Goal: Find specific fact: Find specific fact

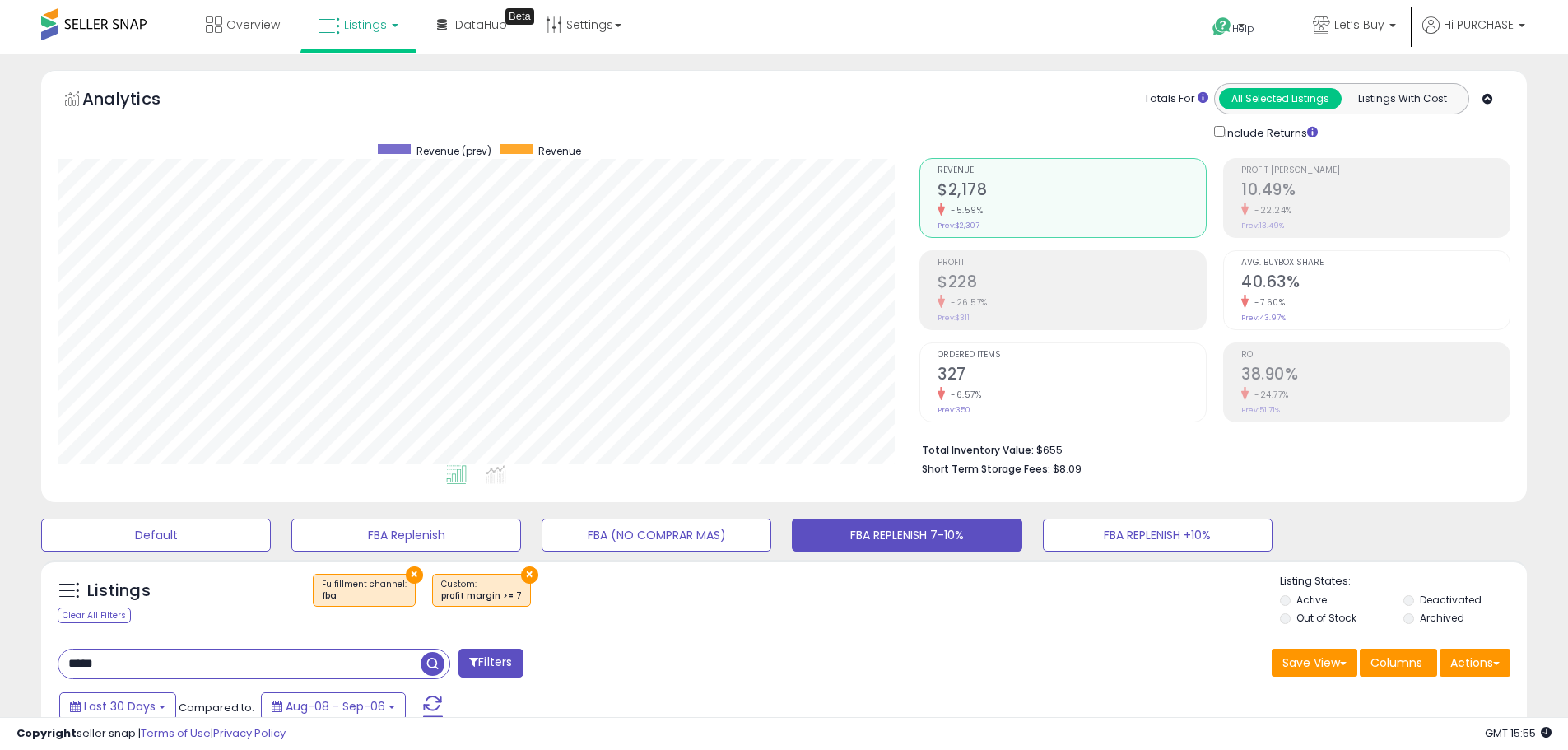
select select "**"
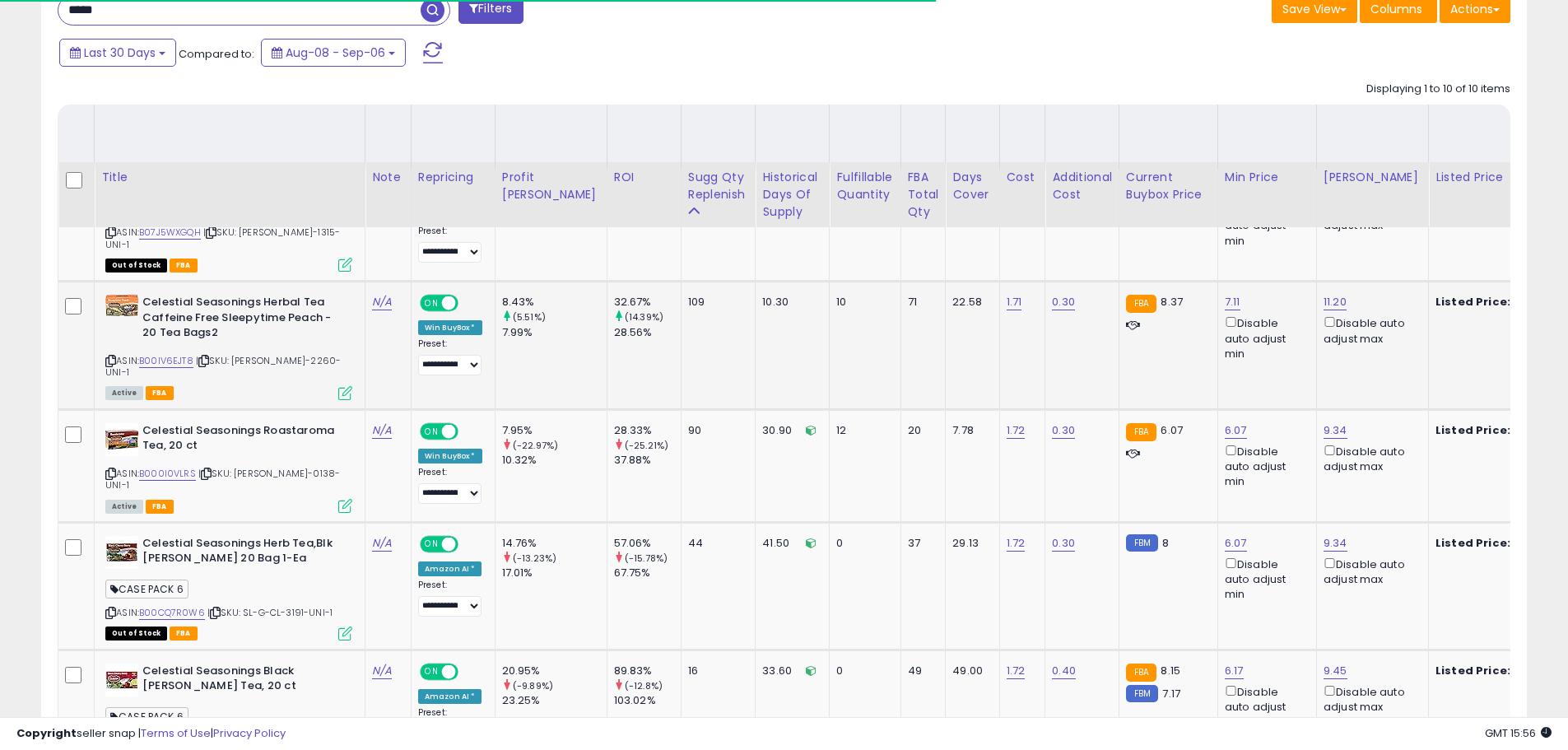
scroll to position [837, 0]
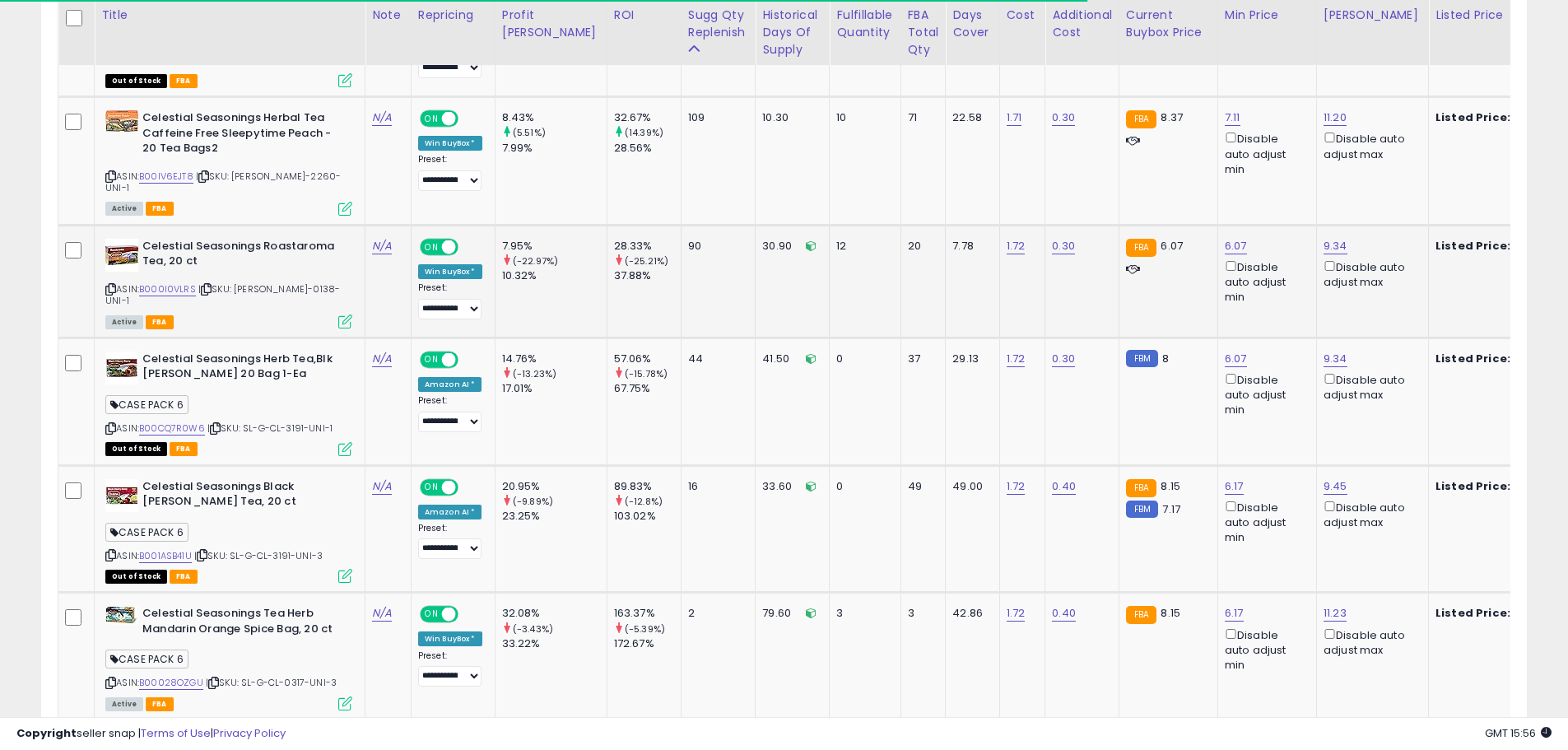
click at [282, 283] on span "| SKU: [PERSON_NAME]-0138-UNI-1" at bounding box center [222, 295] width 234 height 25
copy span "0138"
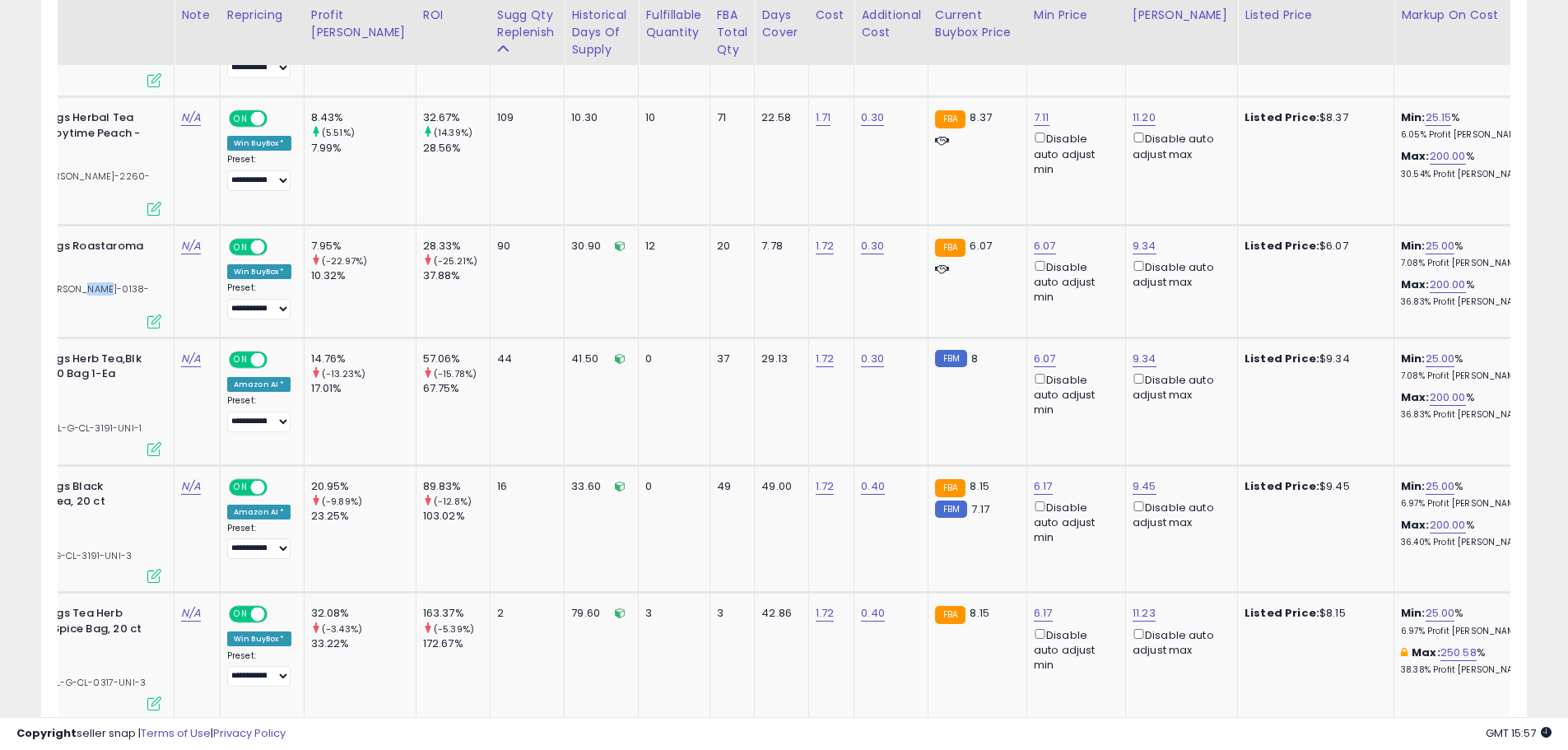
scroll to position [0, 0]
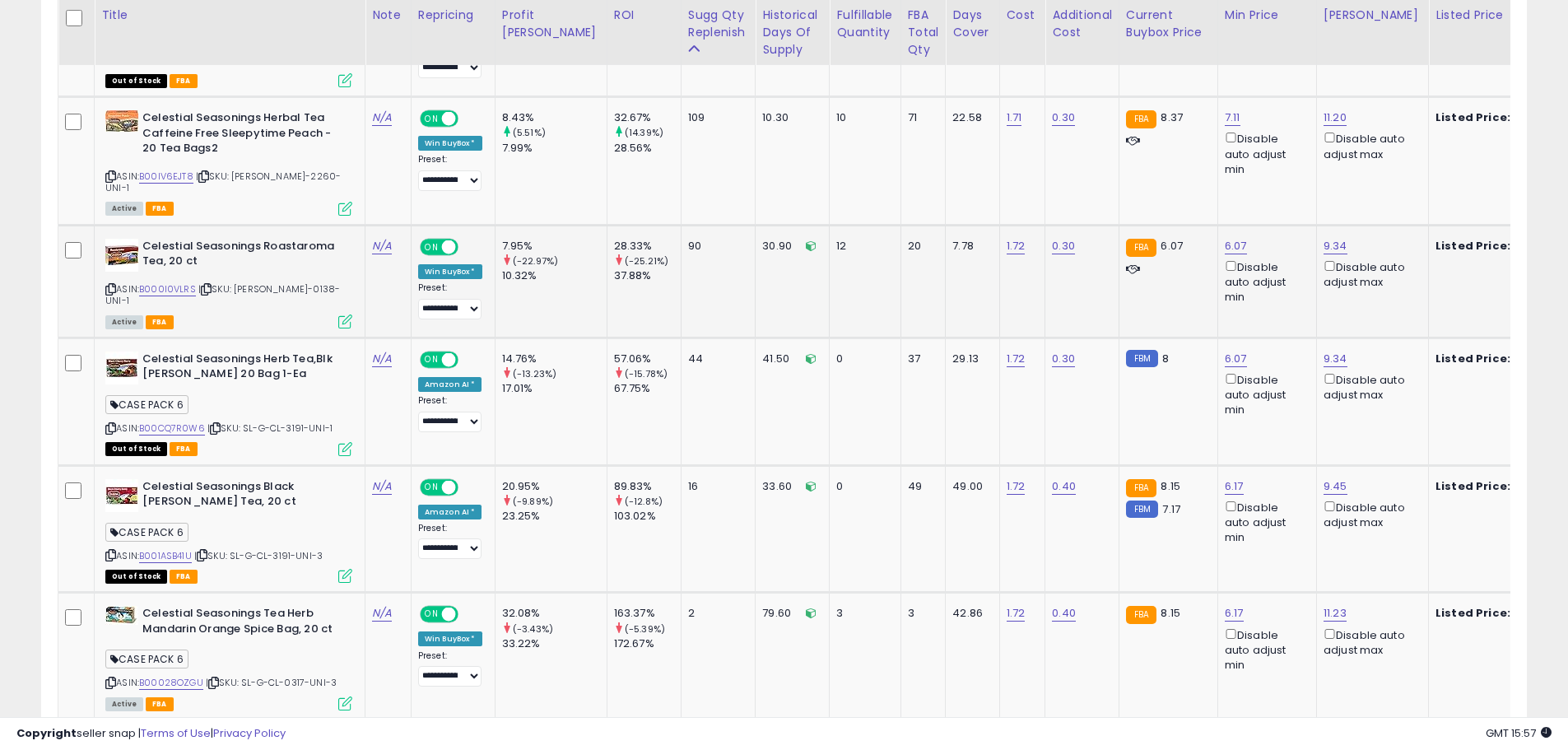
click at [208, 285] on icon at bounding box center [205, 289] width 11 height 9
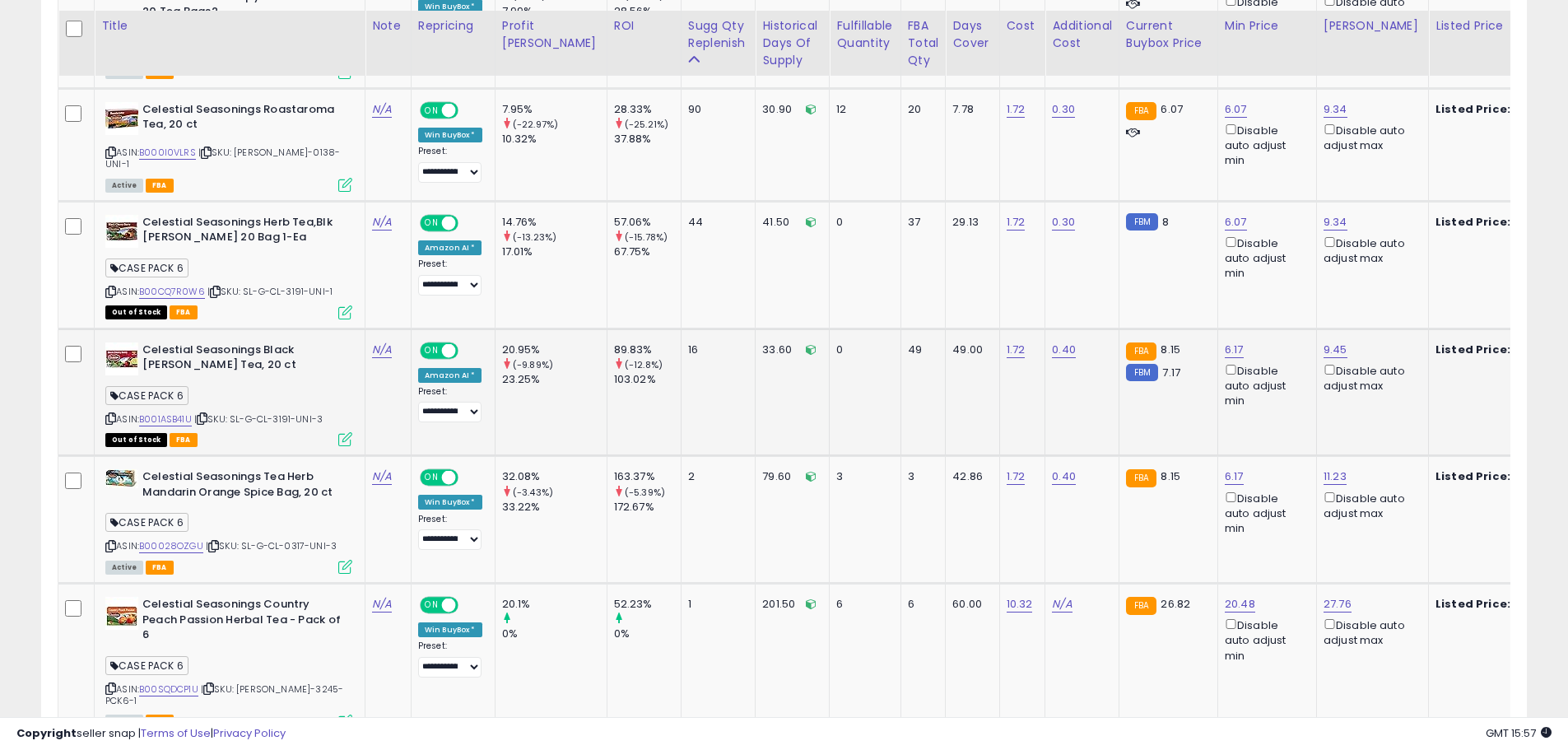
scroll to position [1002, 0]
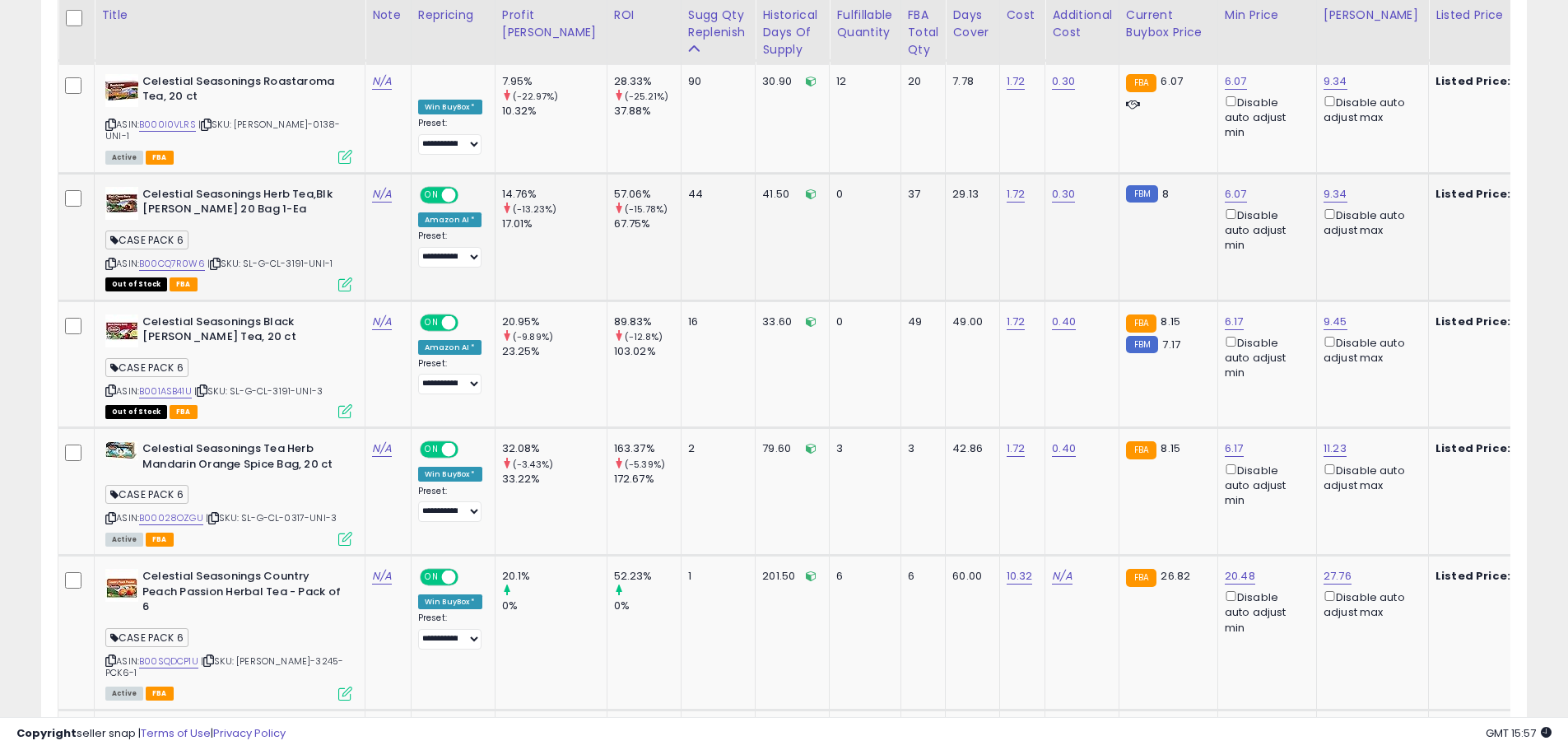
click at [297, 257] on span "| SKU: SL-G-CL-3191-UNI-1" at bounding box center [270, 263] width 125 height 13
copy span "3191"
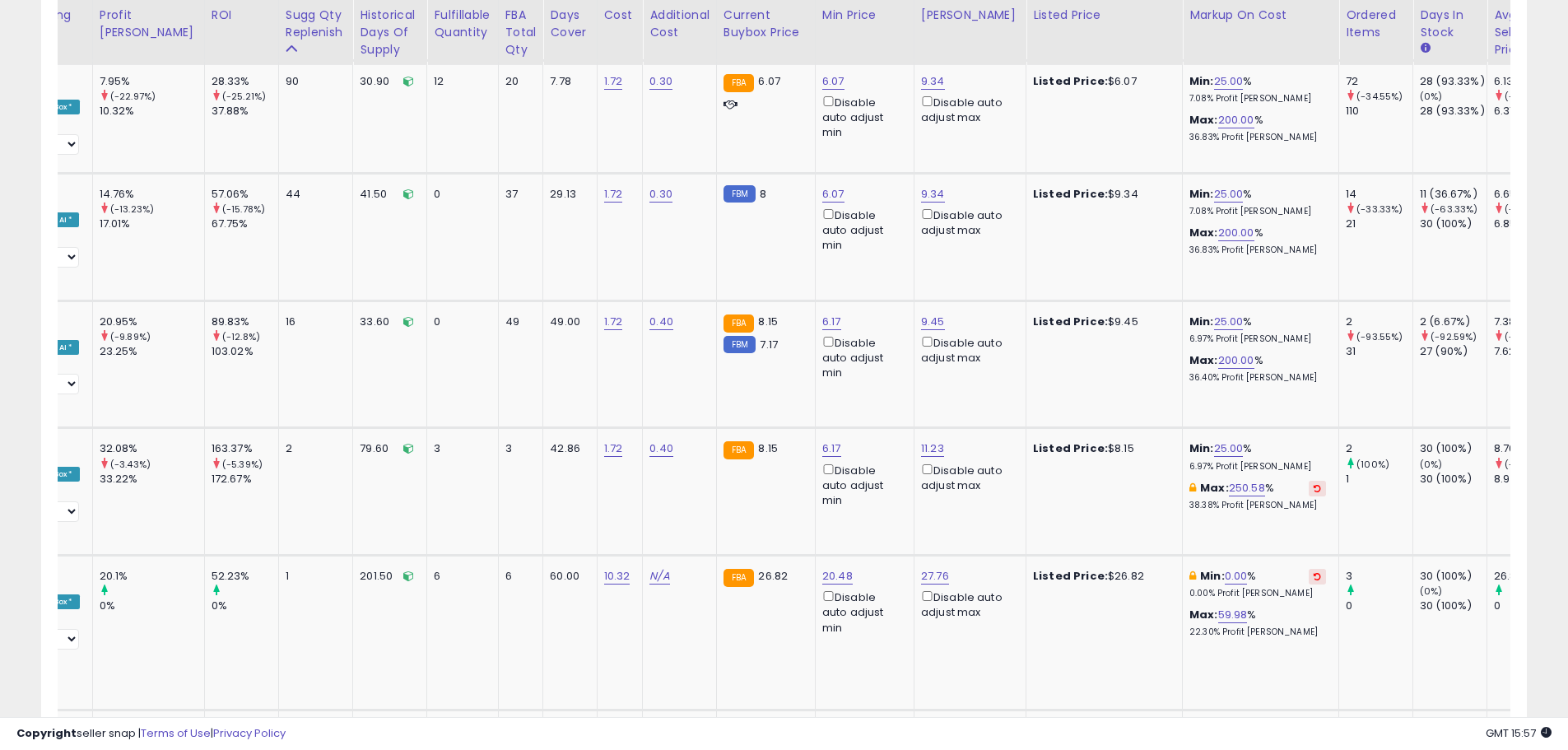
scroll to position [0, 0]
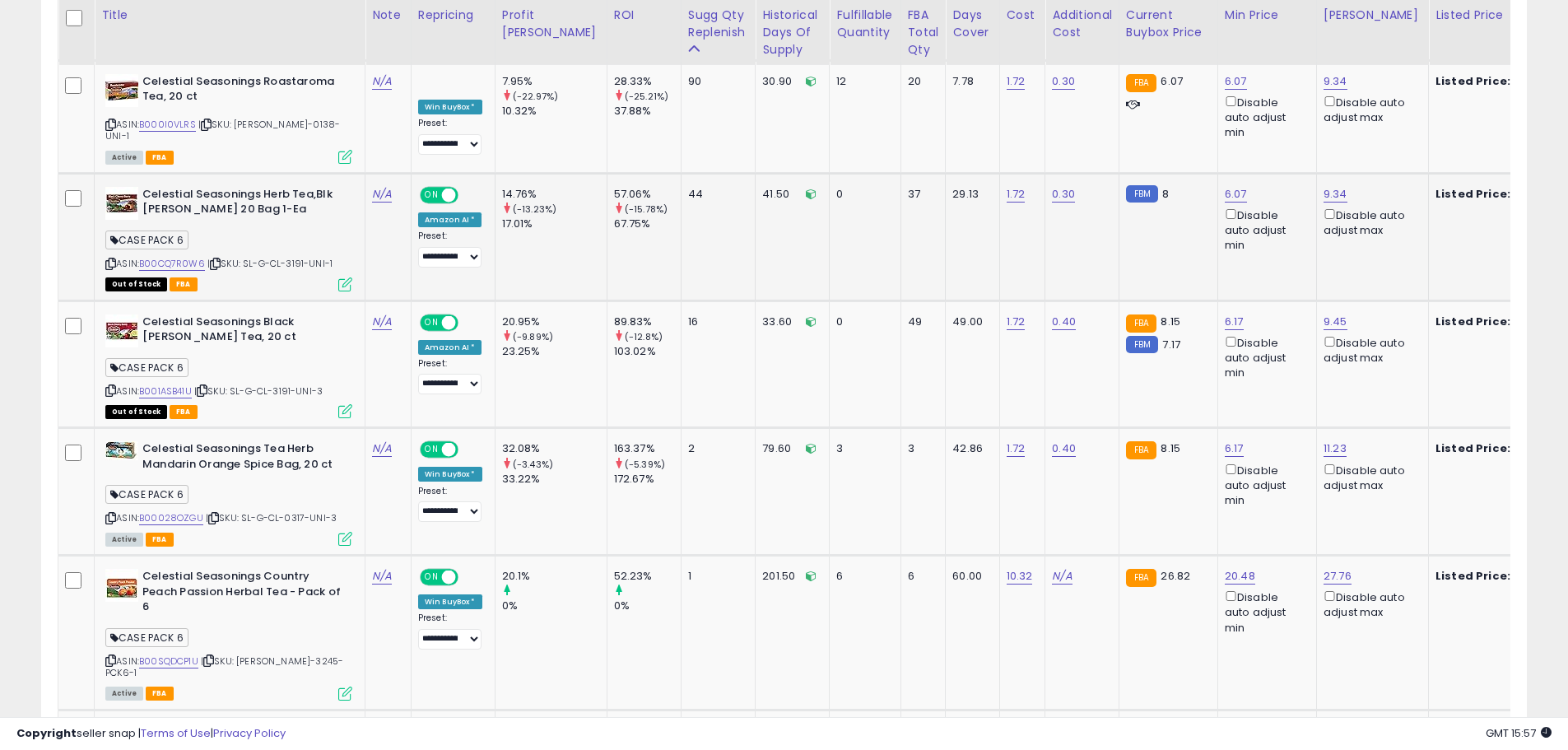
click at [216, 259] on icon at bounding box center [215, 263] width 11 height 9
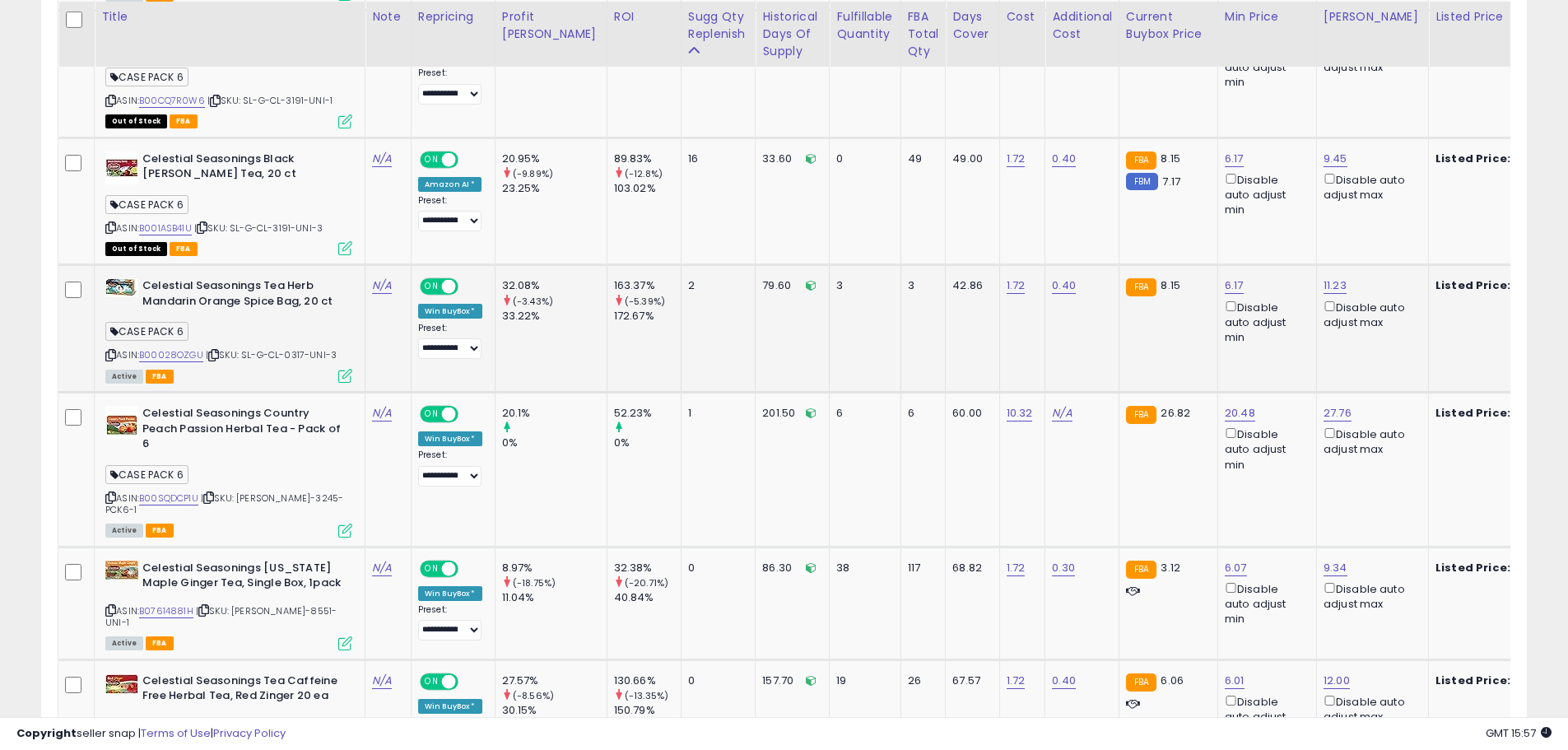
scroll to position [1167, 0]
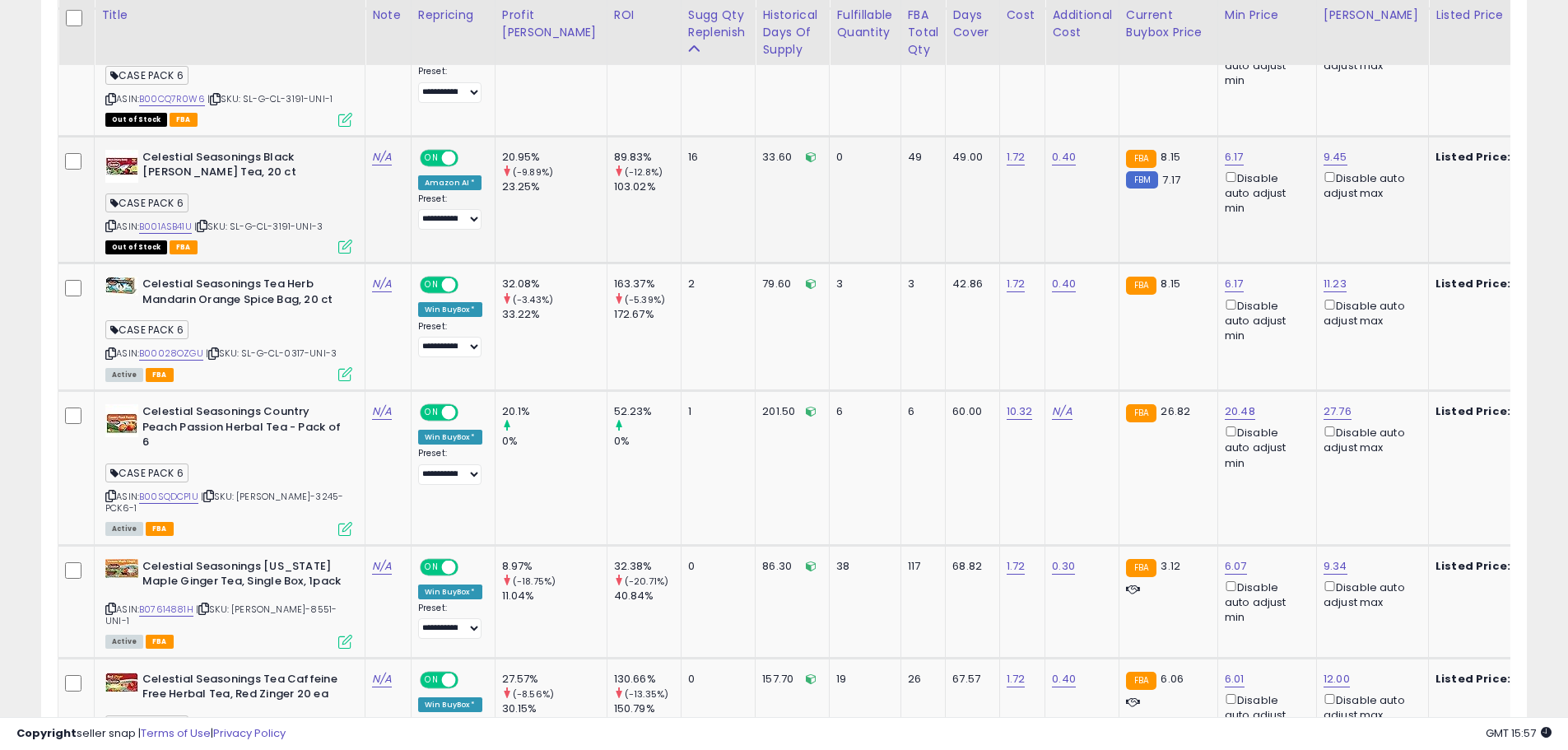
click at [288, 219] on span "| SKU: SL-G-CL-3191-UNI-3" at bounding box center [258, 225] width 128 height 13
copy span "3191"
click at [207, 221] on icon at bounding box center [201, 225] width 11 height 9
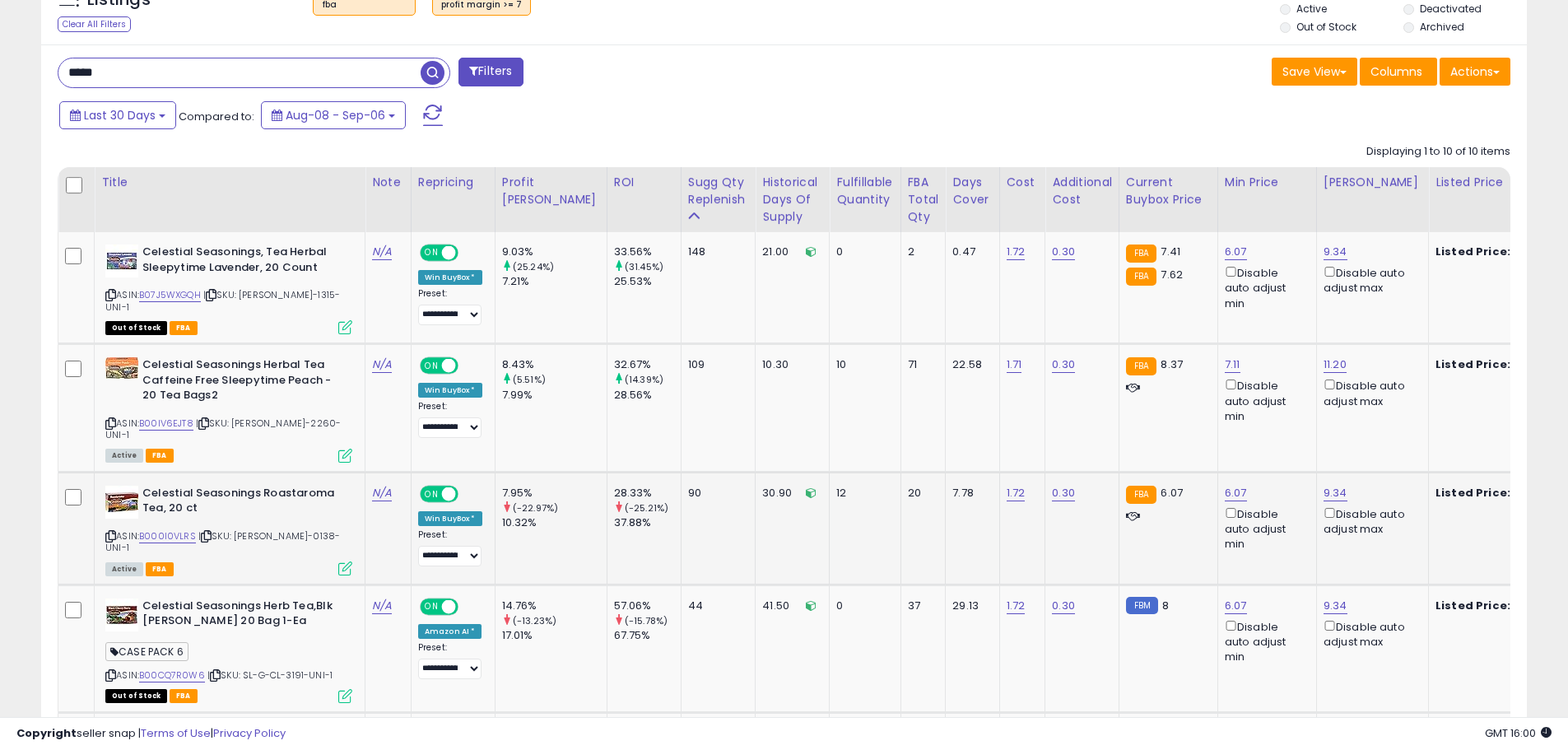
scroll to position [262, 0]
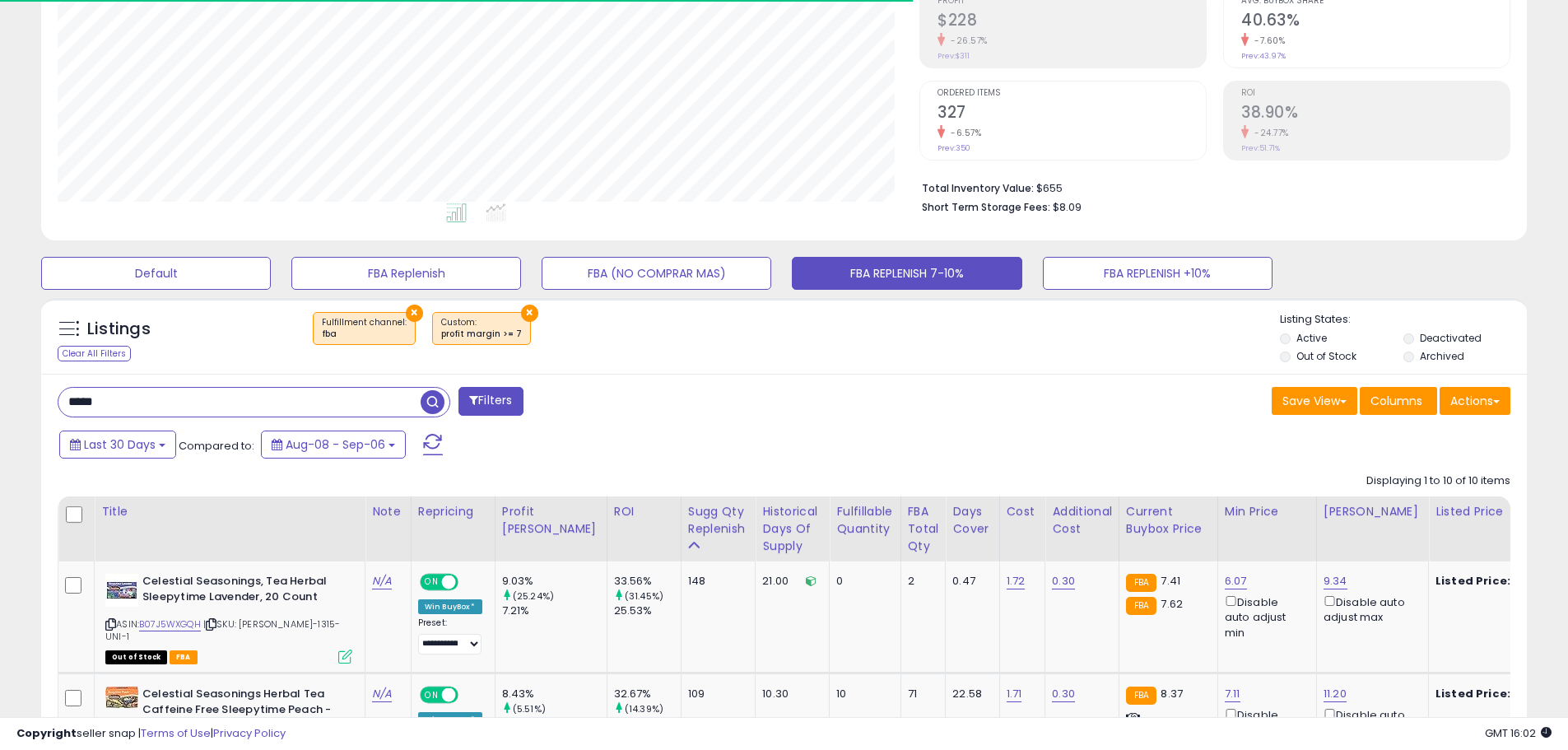
drag, startPoint x: 123, startPoint y: 402, endPoint x: -28, endPoint y: 394, distance: 151.2
click at [0, 394] on html "Unable to login Retrieving listings data.. has not yet accepted the Terms of Us…" at bounding box center [784, 113] width 1568 height 750
paste input "*****"
click at [437, 405] on span "button" at bounding box center [433, 402] width 24 height 24
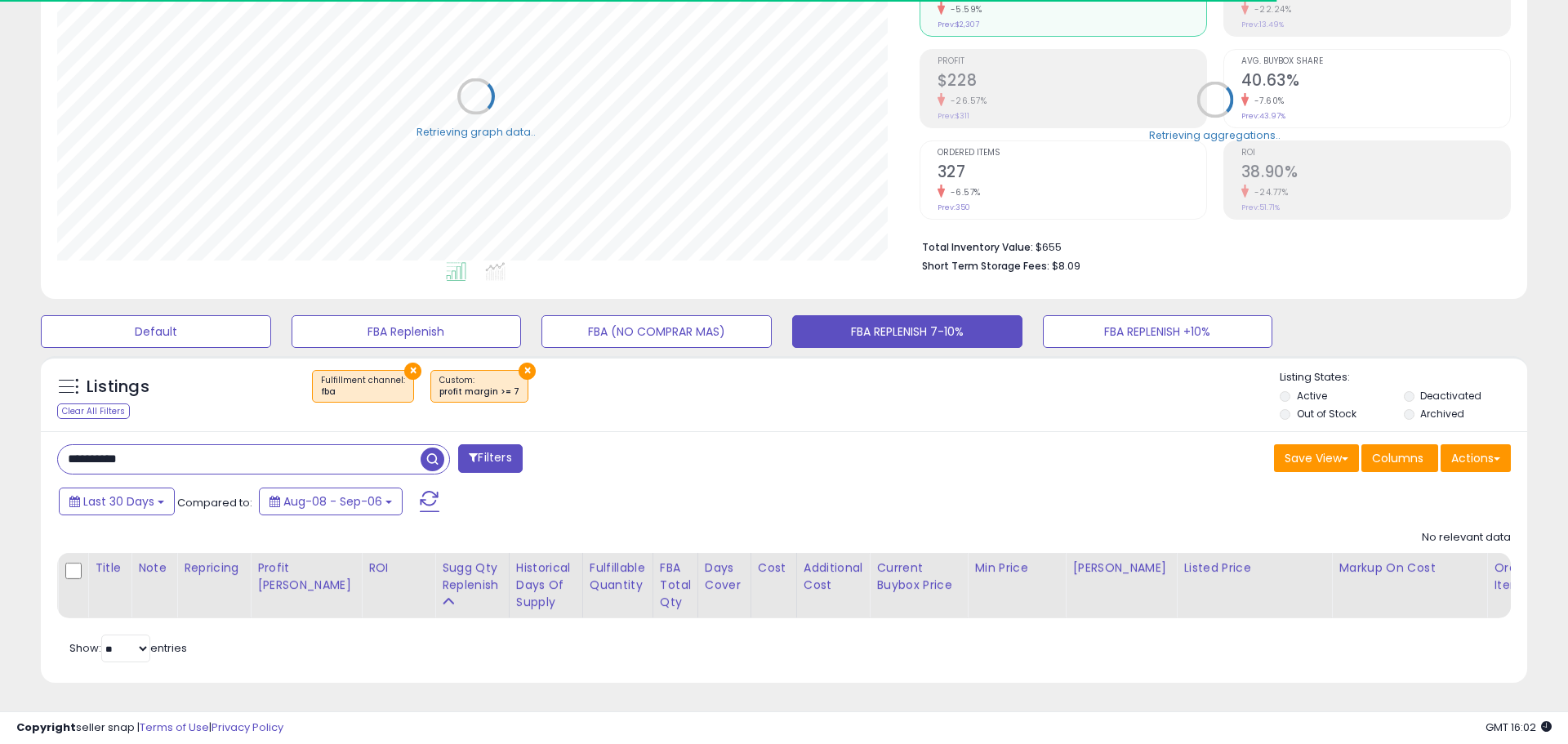
scroll to position [816033, 815662]
click at [517, 362] on button "×" at bounding box center [525, 370] width 17 height 17
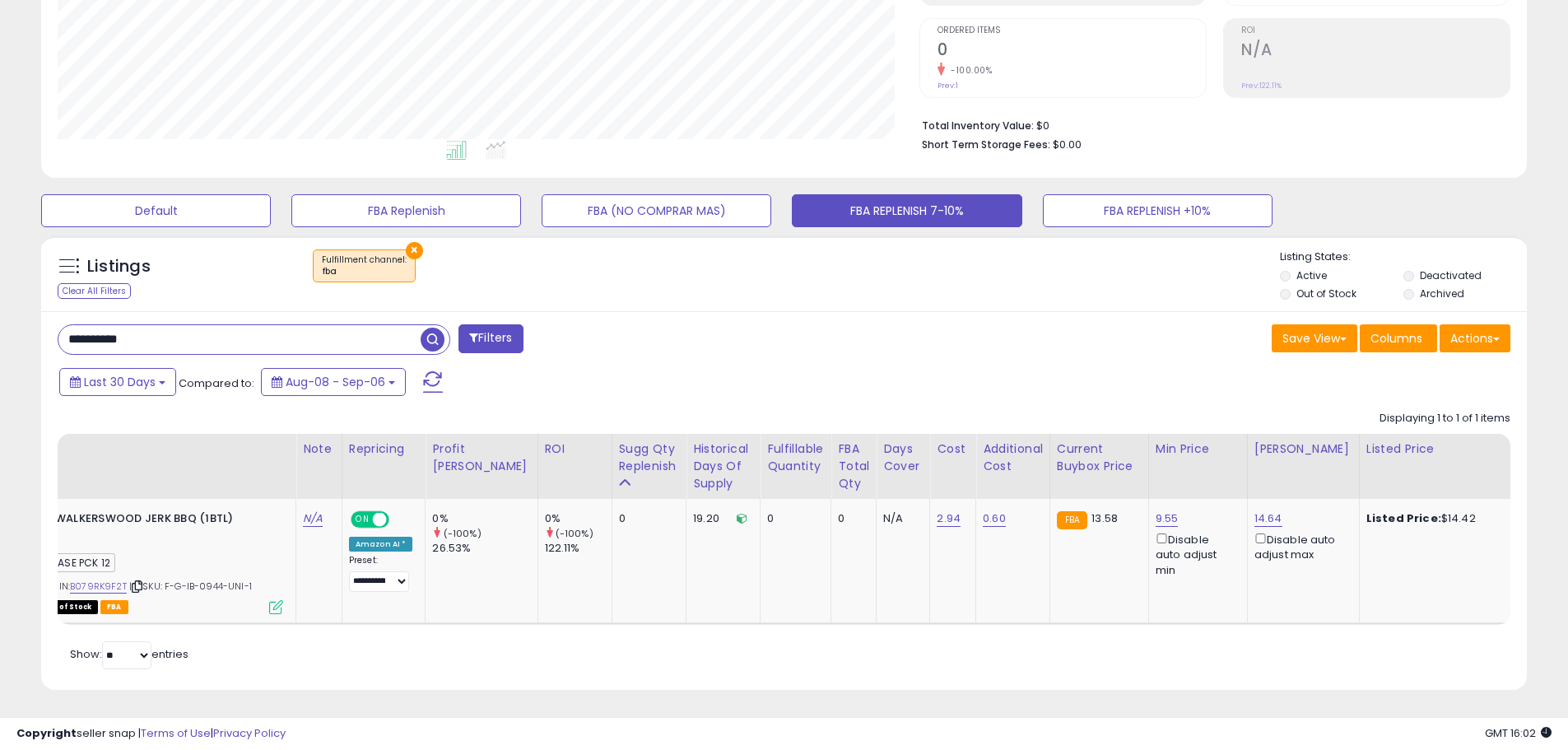
scroll to position [0, 0]
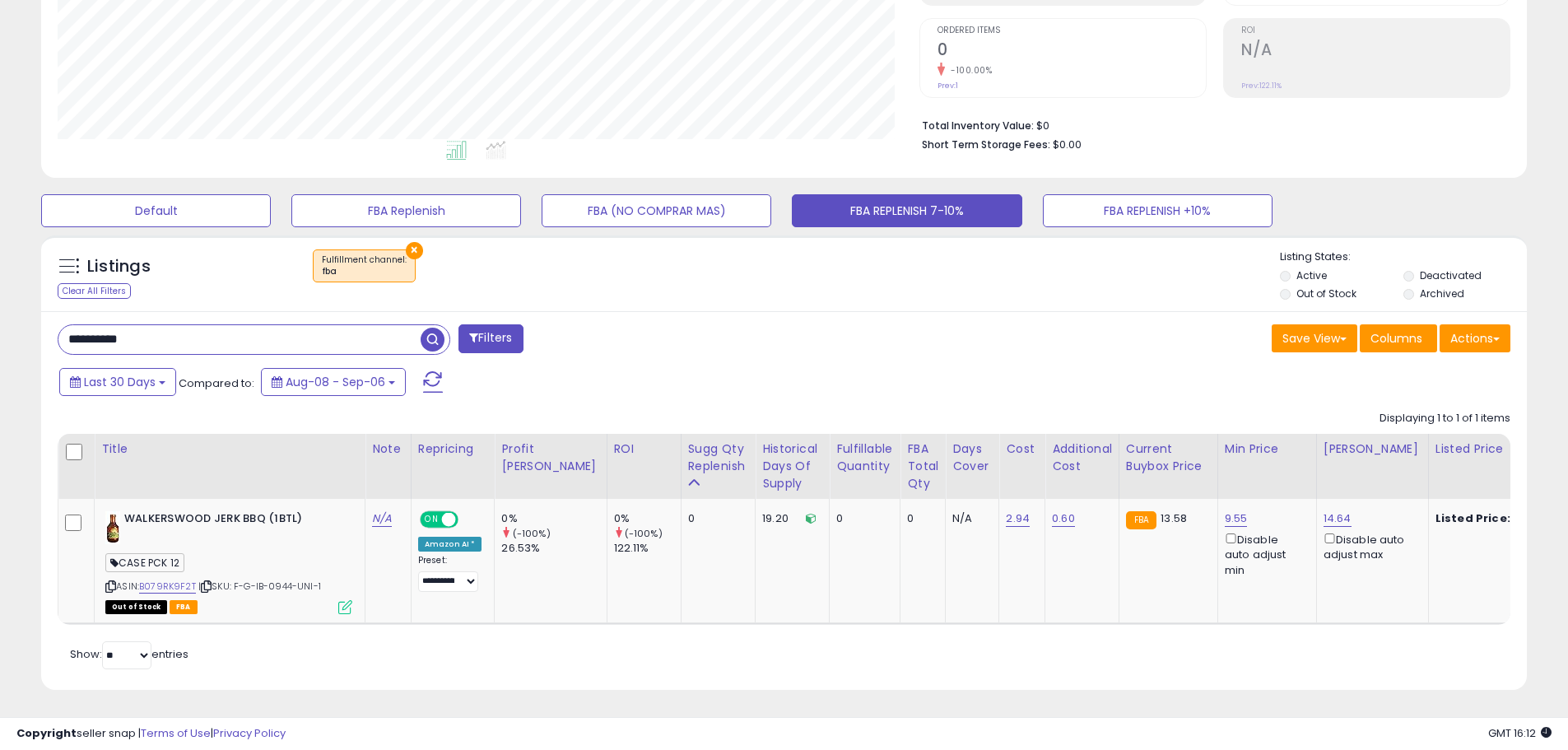
paste input "text"
drag, startPoint x: 153, startPoint y: 341, endPoint x: -23, endPoint y: 309, distance: 178.9
click at [0, 309] on html "Unable to login Retrieving listings data.. has not yet accepted the Terms of Us…" at bounding box center [784, 51] width 1568 height 750
click at [431, 339] on span "button" at bounding box center [433, 339] width 24 height 24
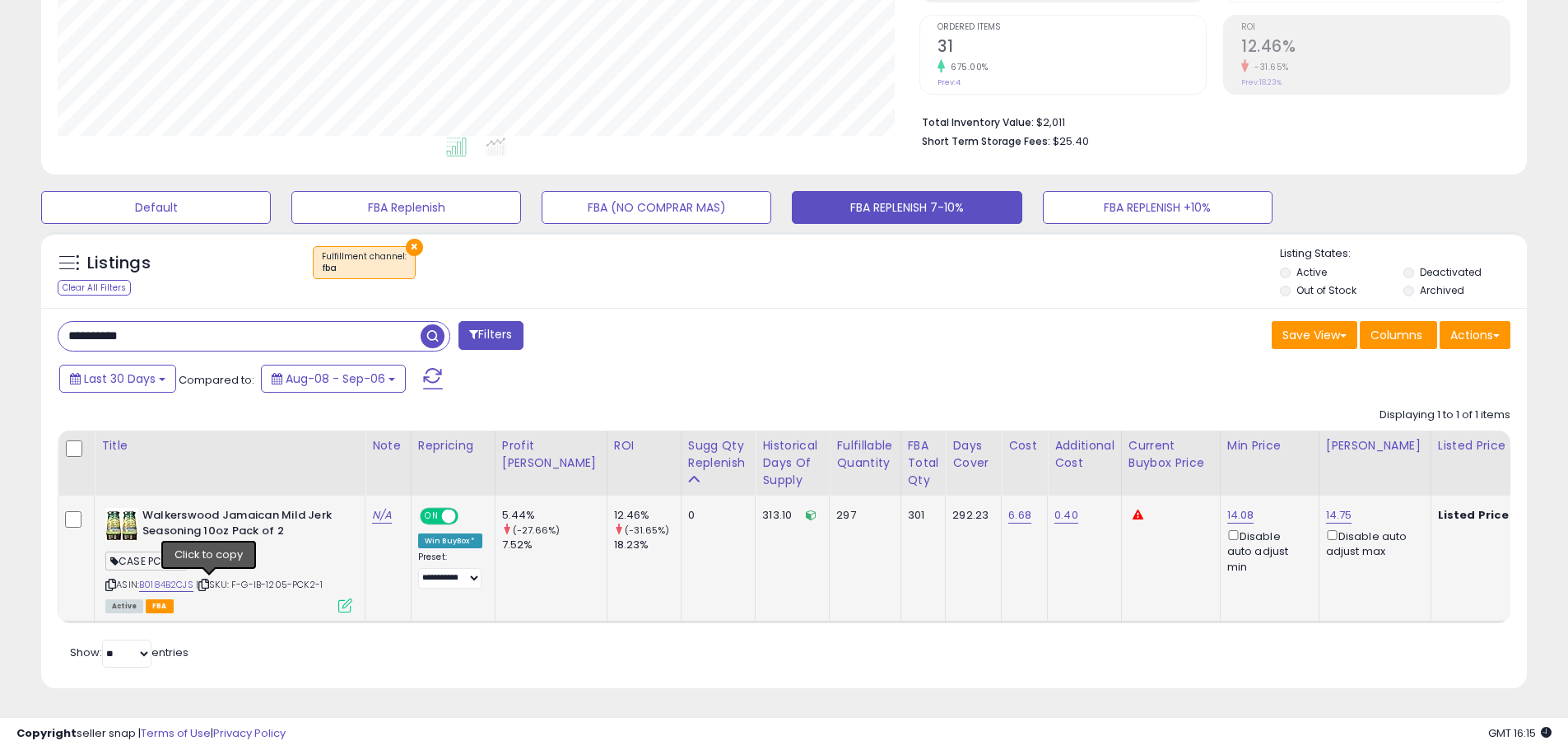
click at [209, 580] on icon at bounding box center [203, 584] width 11 height 9
drag, startPoint x: 177, startPoint y: 319, endPoint x: -27, endPoint y: 314, distance: 204.1
click at [0, 314] on html "Unable to login Retrieving listings data.. has not yet accepted the Terms of Us…" at bounding box center [784, 48] width 1568 height 750
paste input "text"
click at [425, 325] on span "button" at bounding box center [433, 336] width 24 height 24
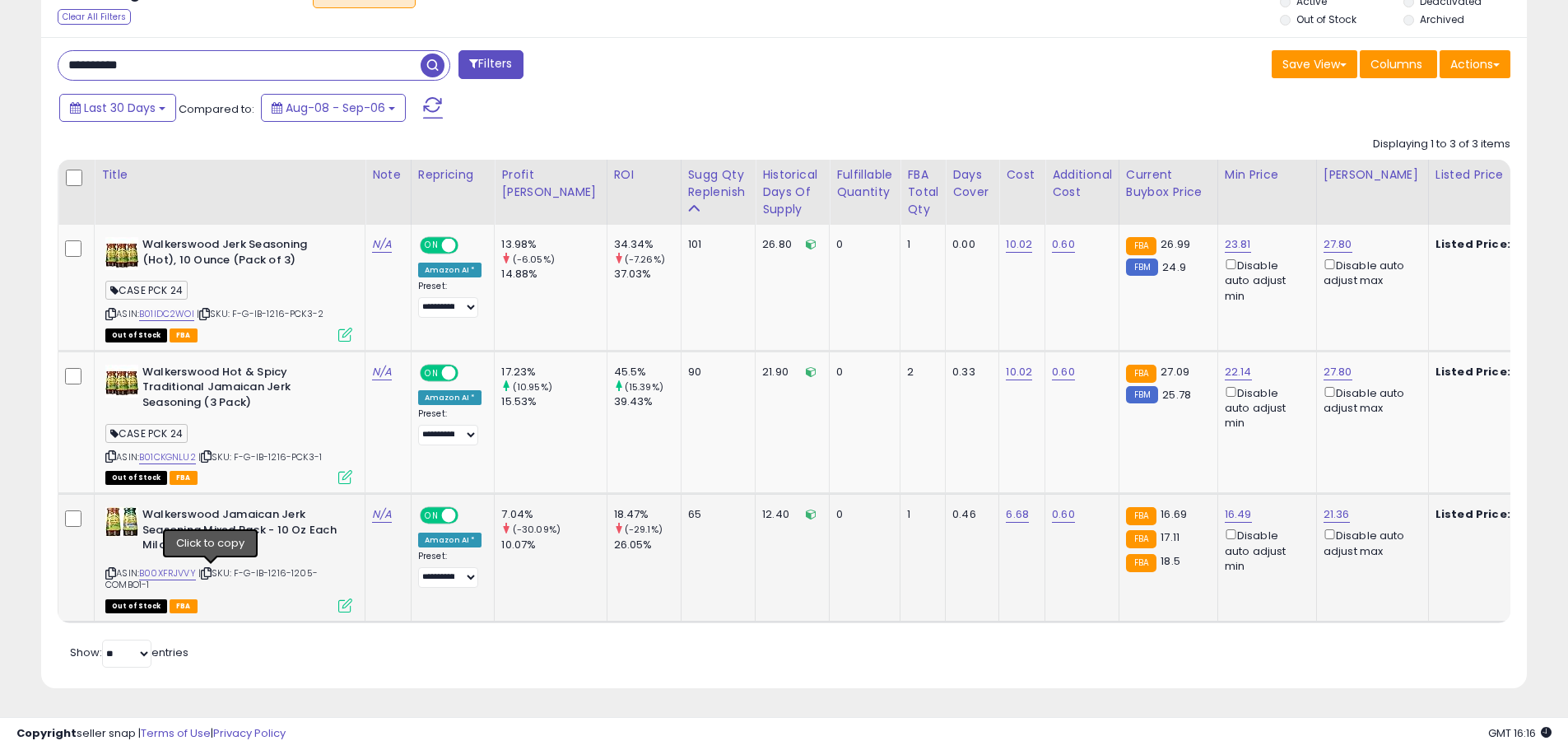
click at [206, 568] on icon at bounding box center [205, 572] width 11 height 9
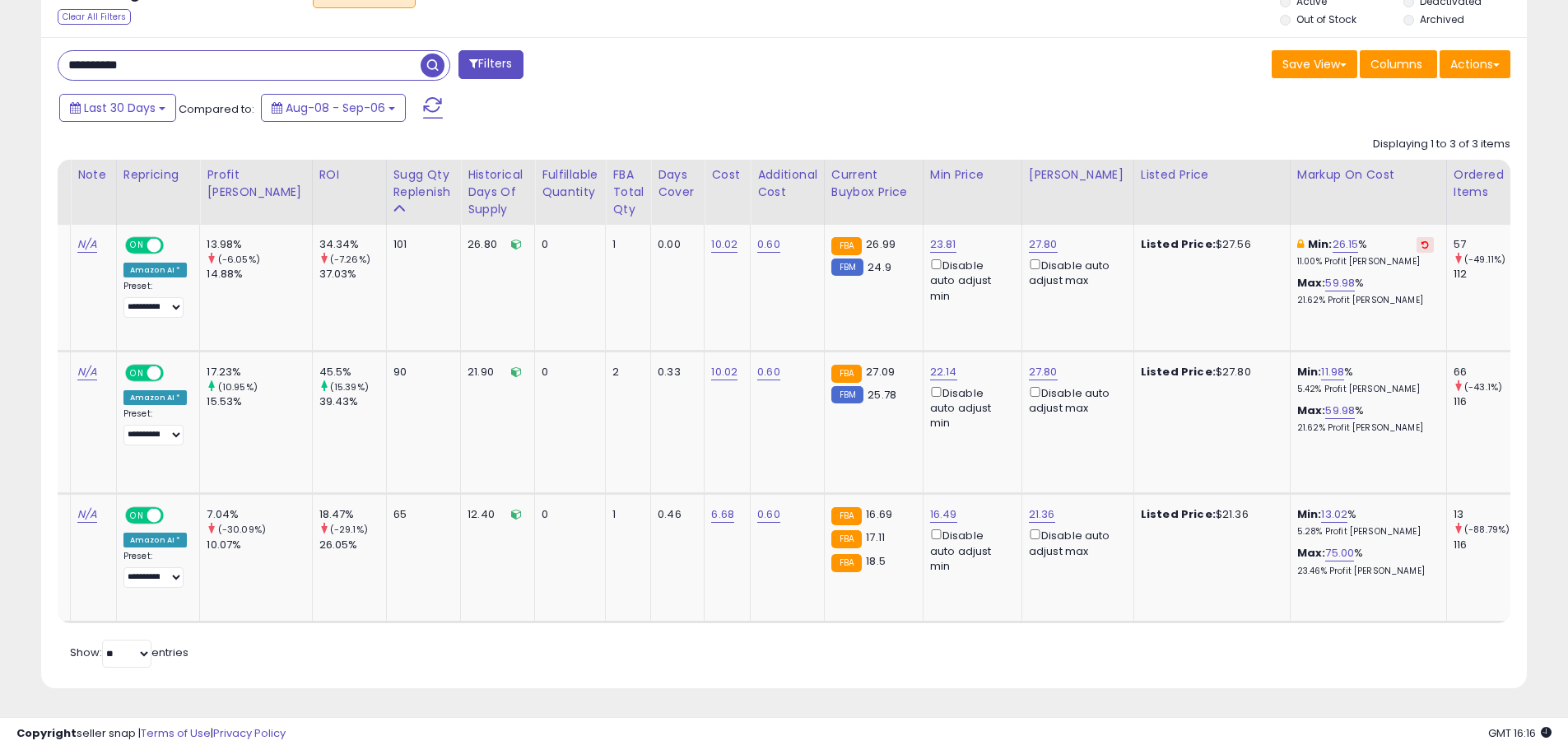
scroll to position [0, 297]
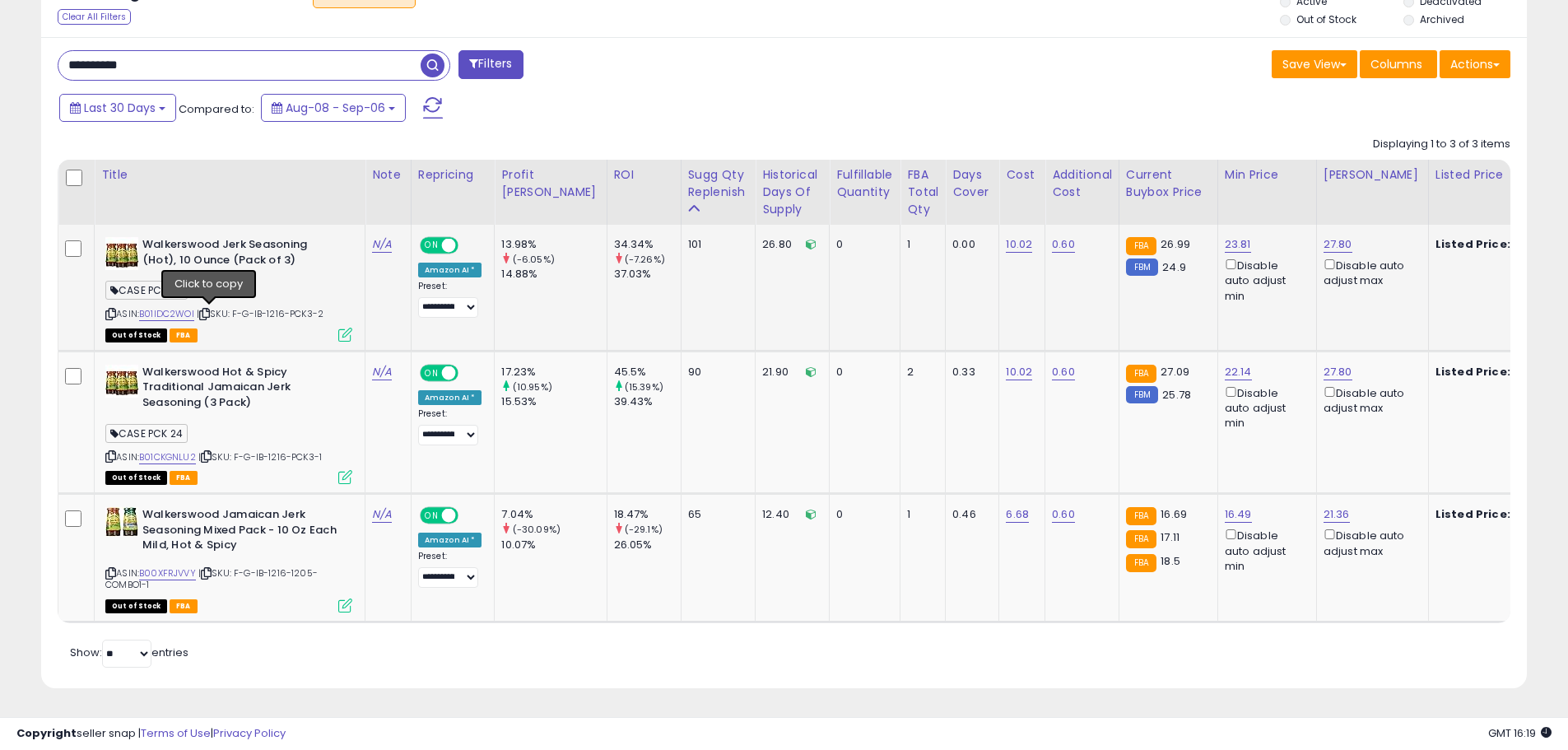
click at [210, 310] on icon at bounding box center [204, 313] width 11 height 9
click at [210, 451] on icon at bounding box center [205, 455] width 11 height 9
drag, startPoint x: 142, startPoint y: 48, endPoint x: -7, endPoint y: 47, distance: 149.0
paste input "text"
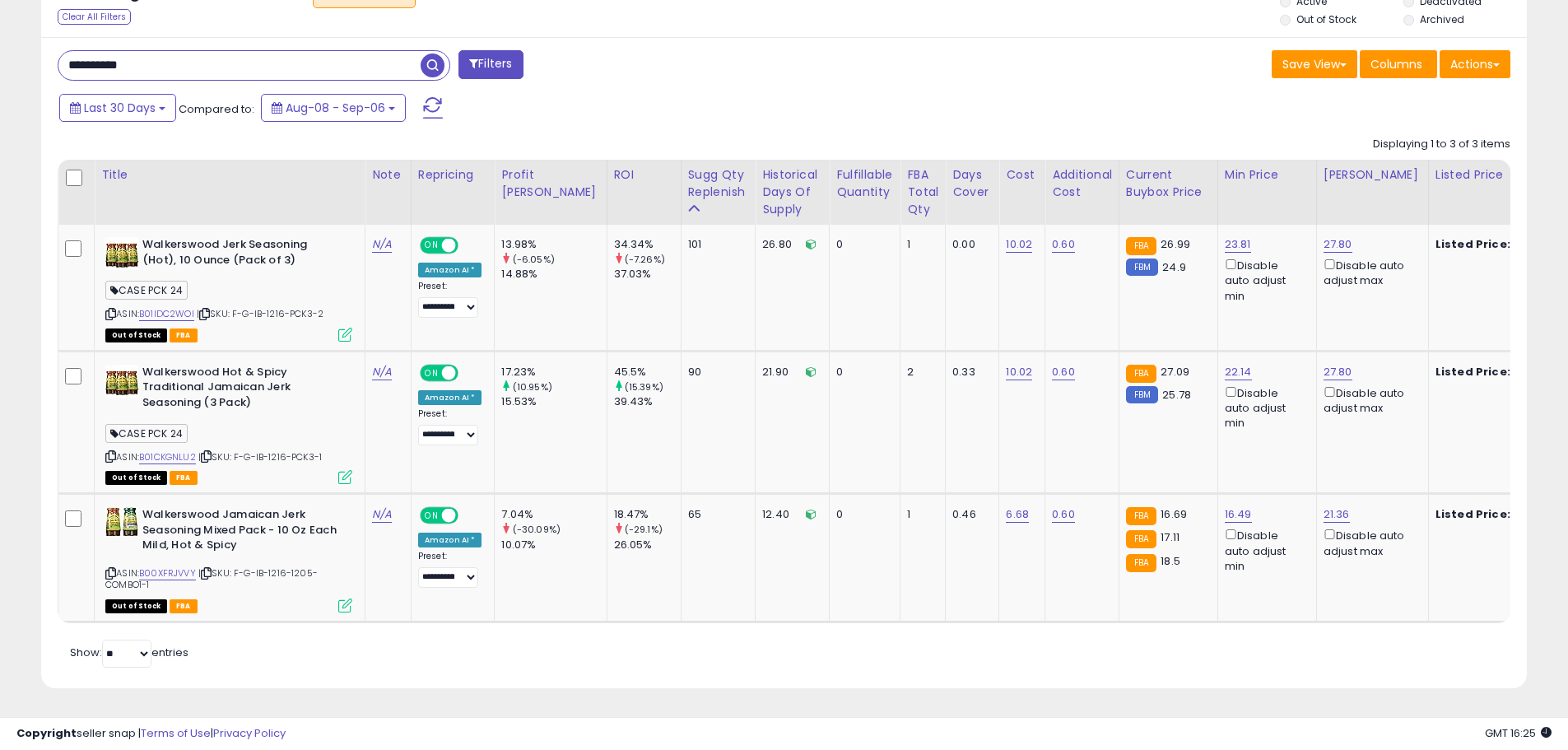
click at [433, 54] on span "button" at bounding box center [433, 65] width 24 height 24
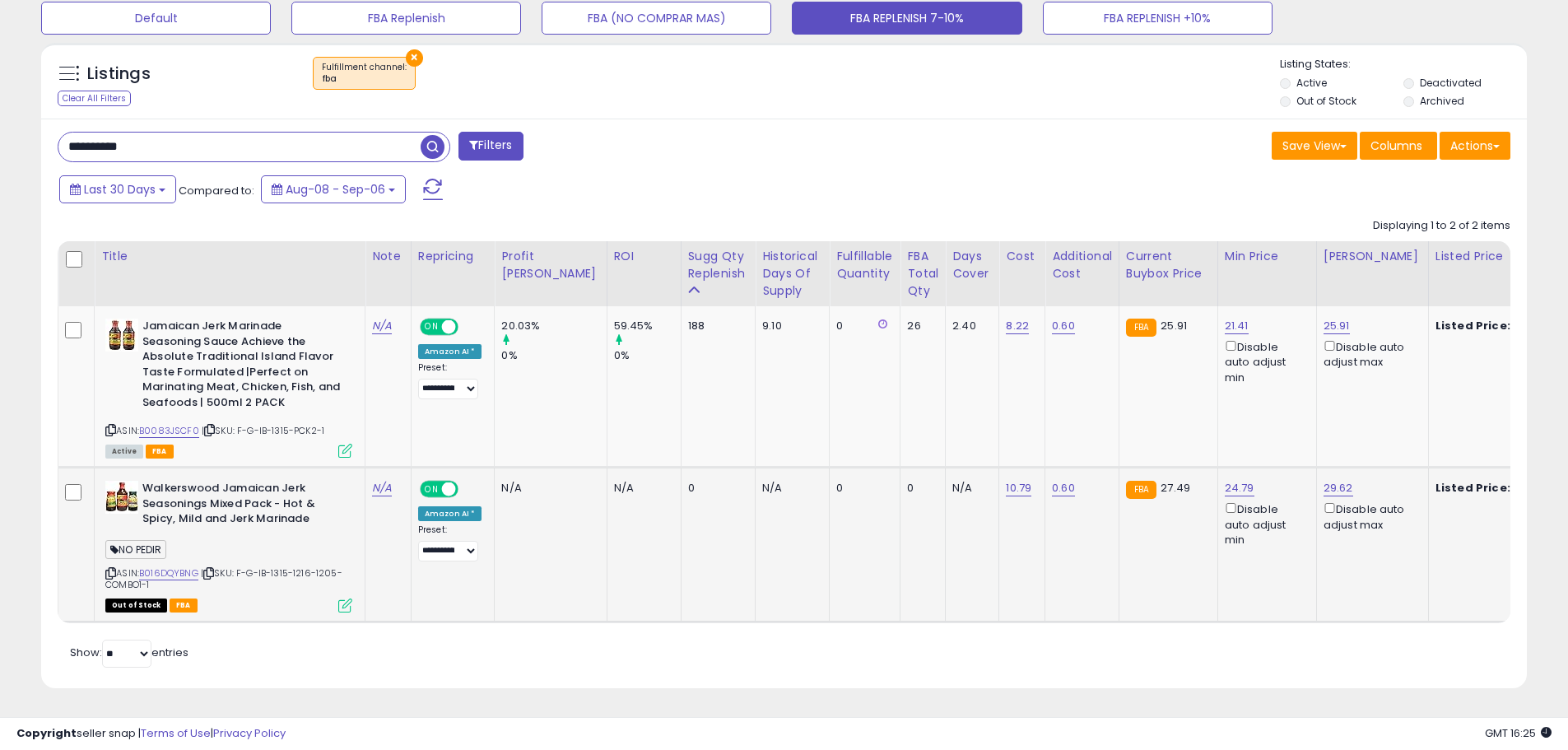
scroll to position [529, 0]
click at [207, 426] on icon at bounding box center [209, 430] width 11 height 9
click at [210, 426] on icon at bounding box center [209, 430] width 11 height 9
drag, startPoint x: 167, startPoint y: 123, endPoint x: -46, endPoint y: 128, distance: 213.1
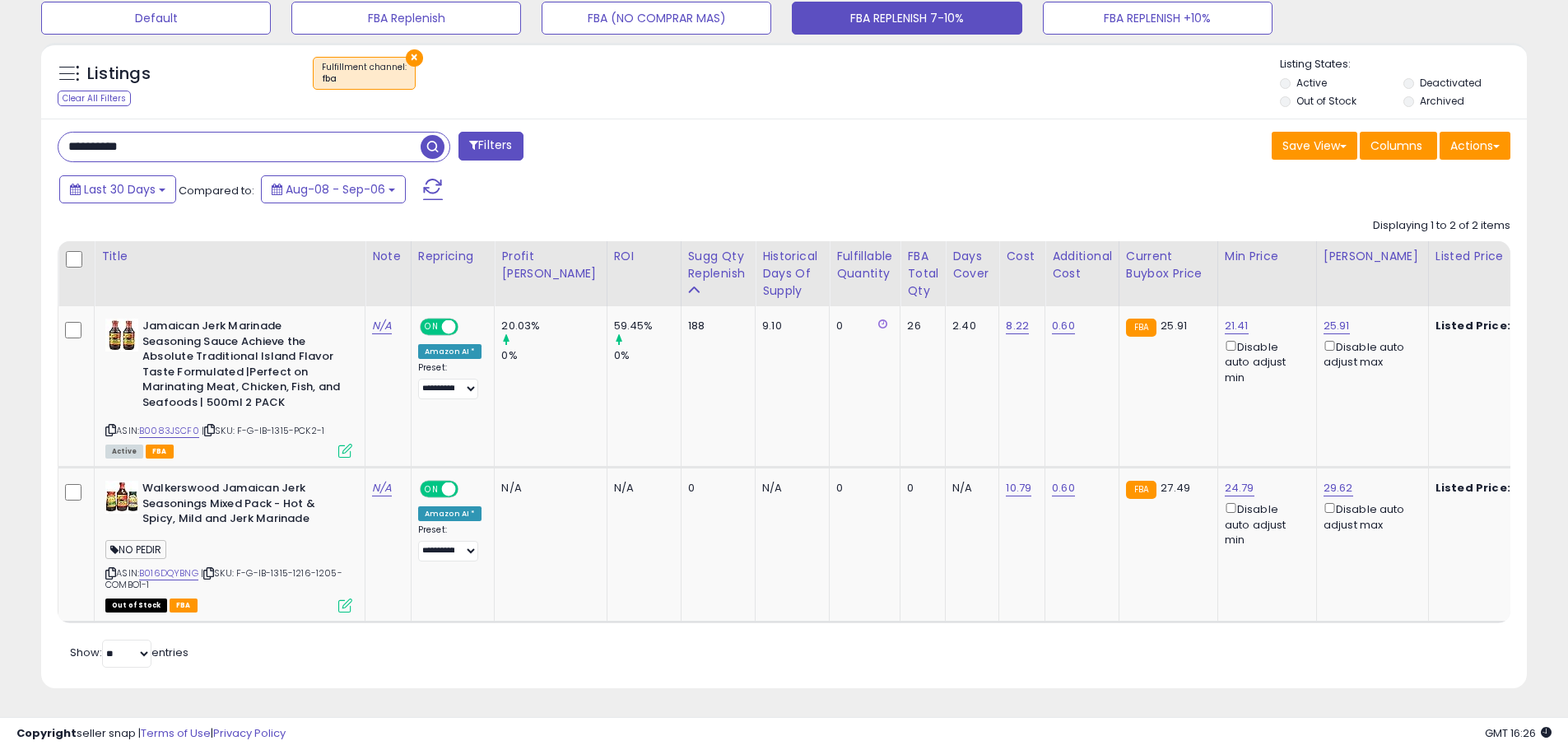
paste input "text"
click at [441, 135] on span "button" at bounding box center [433, 147] width 24 height 24
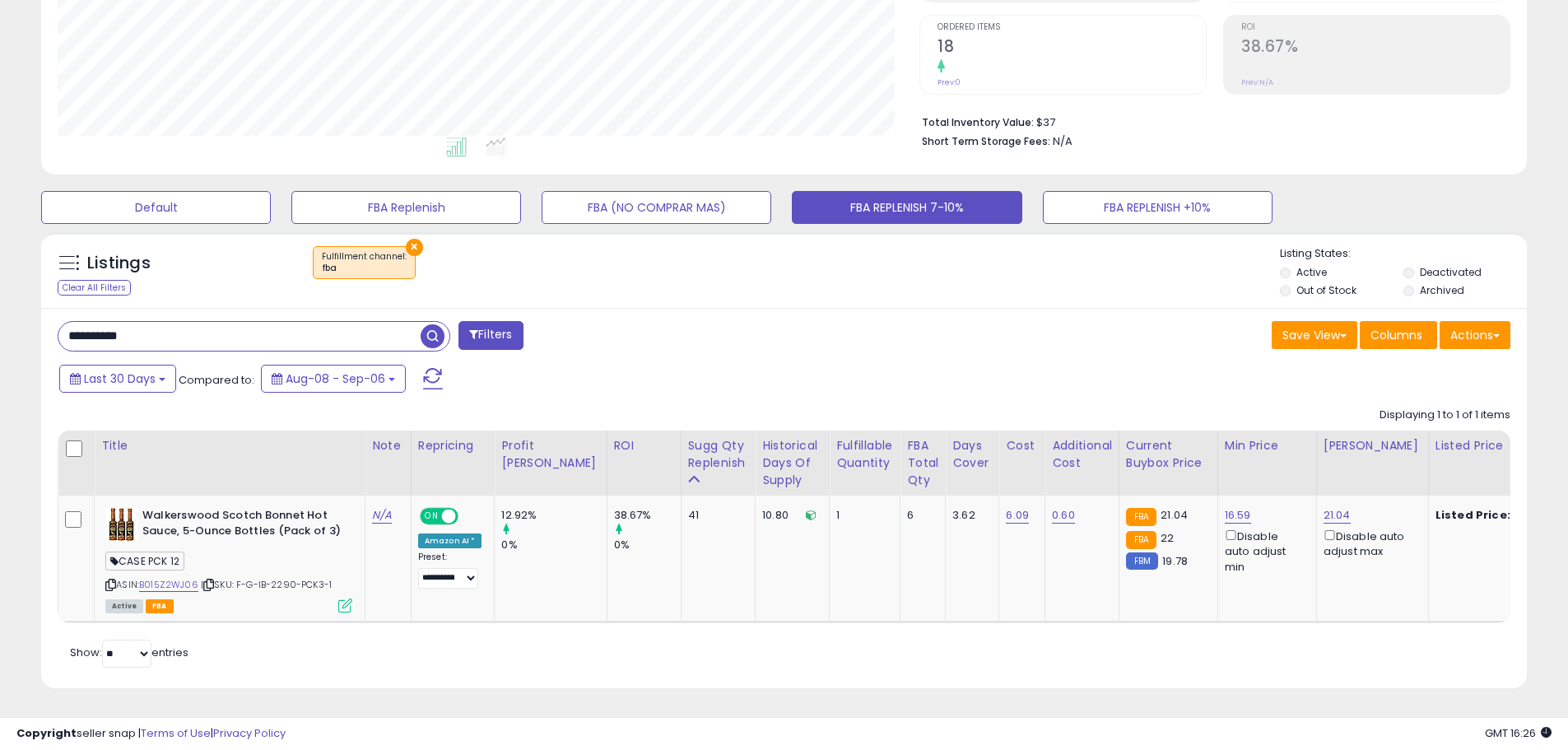
scroll to position [340, 0]
click at [212, 580] on icon at bounding box center [208, 584] width 11 height 9
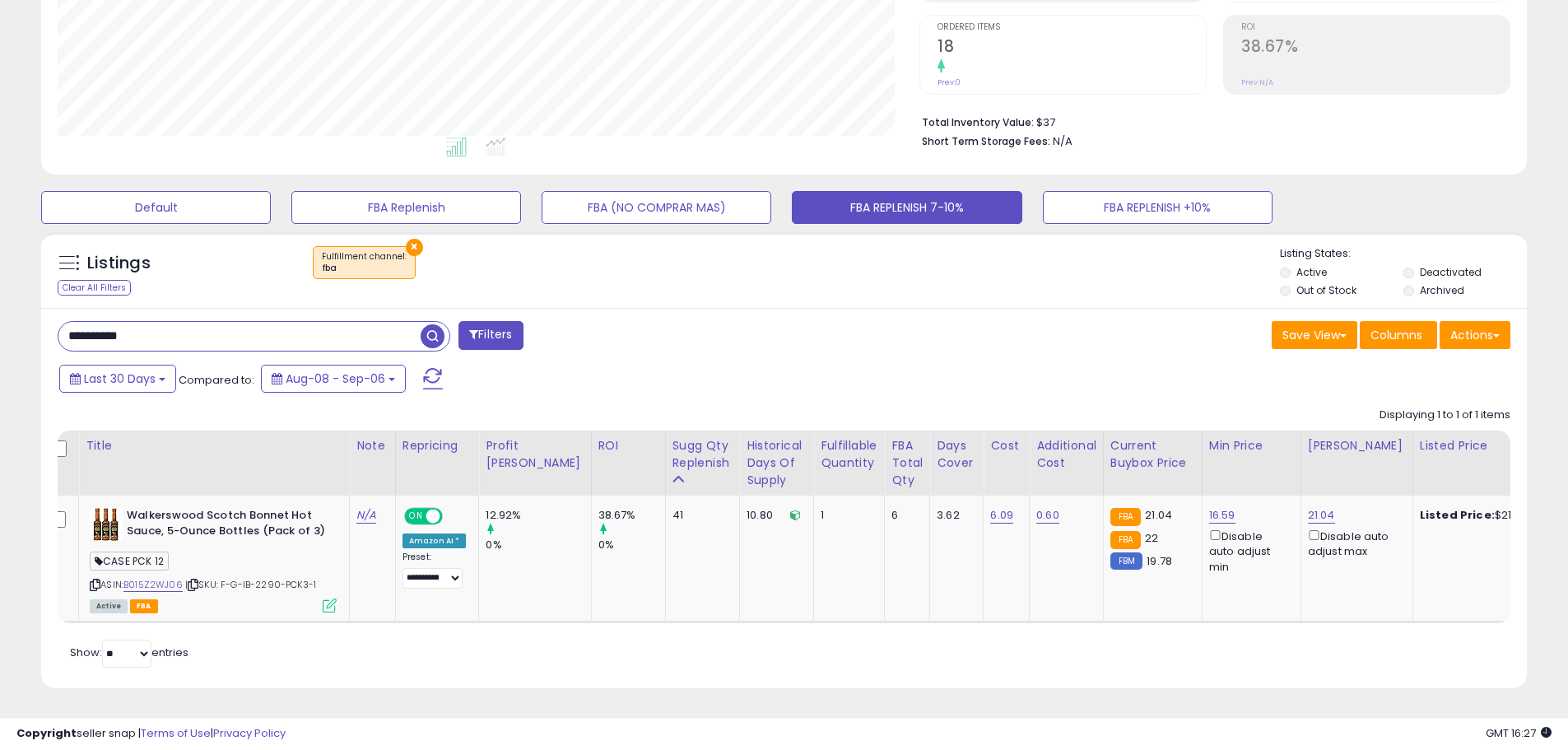
scroll to position [0, 0]
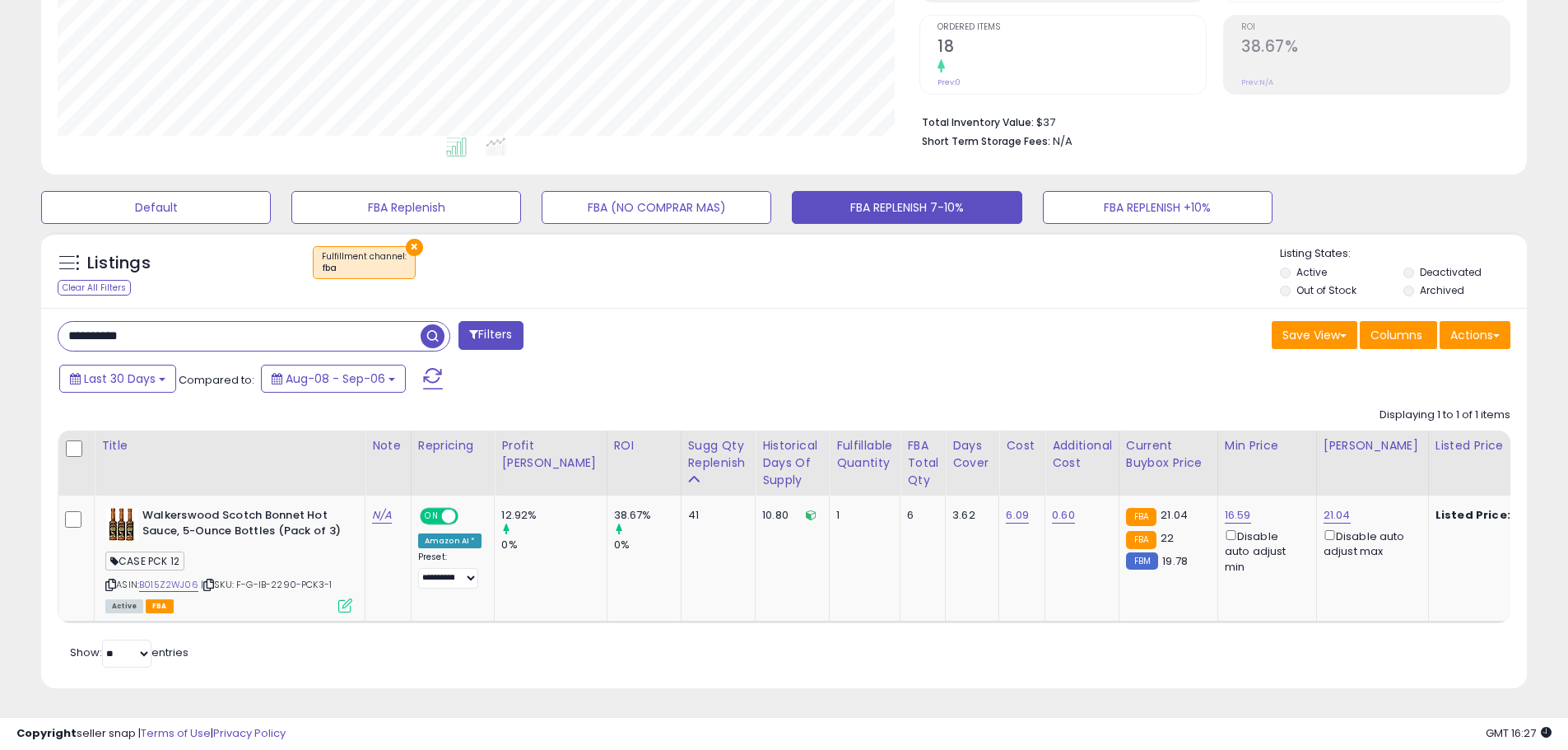
paste input "text"
drag, startPoint x: 155, startPoint y: 326, endPoint x: 45, endPoint y: 332, distance: 110.2
click at [45, 332] on div "**********" at bounding box center [783, 497] width 1486 height 380
click at [431, 324] on span "button" at bounding box center [433, 336] width 24 height 24
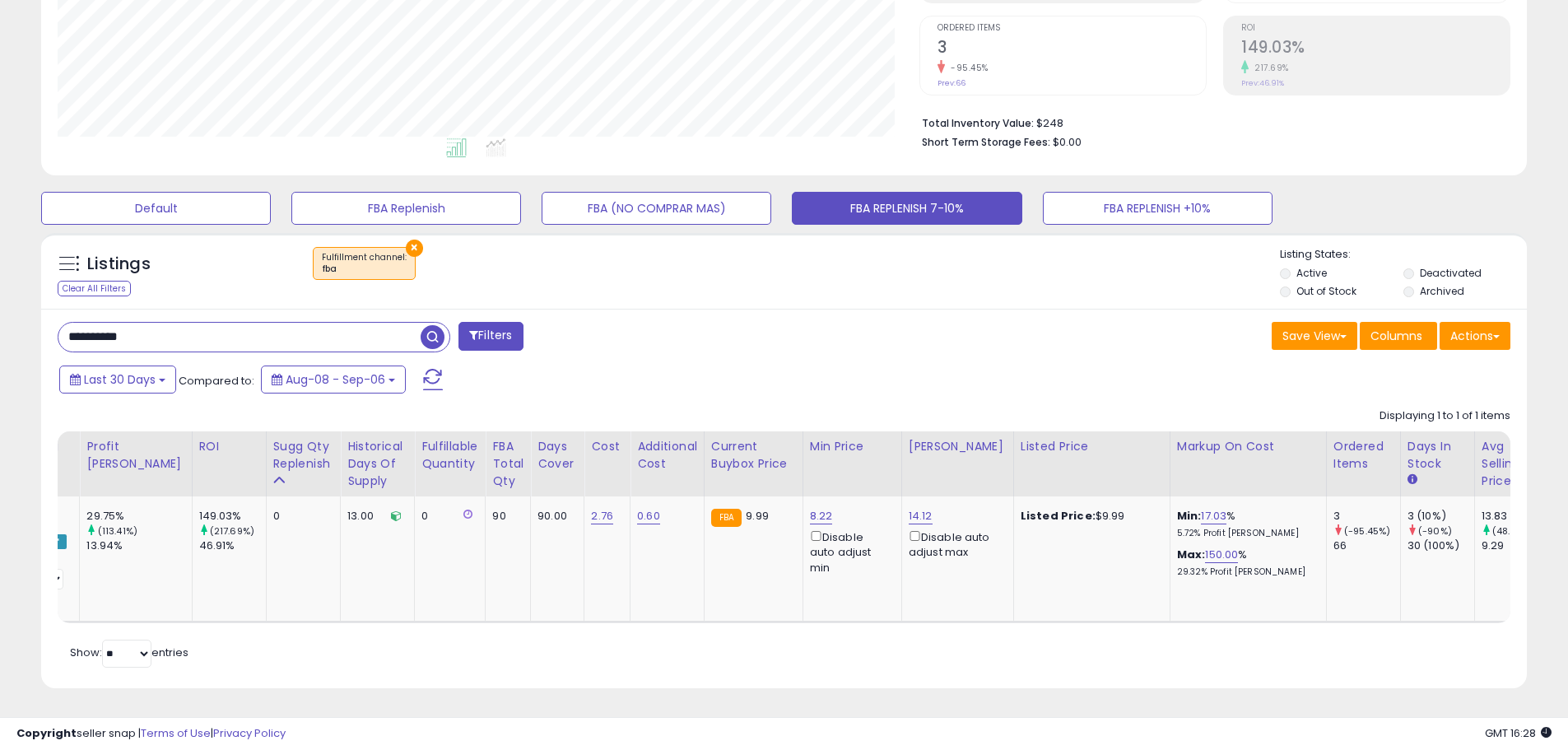
scroll to position [0, 141]
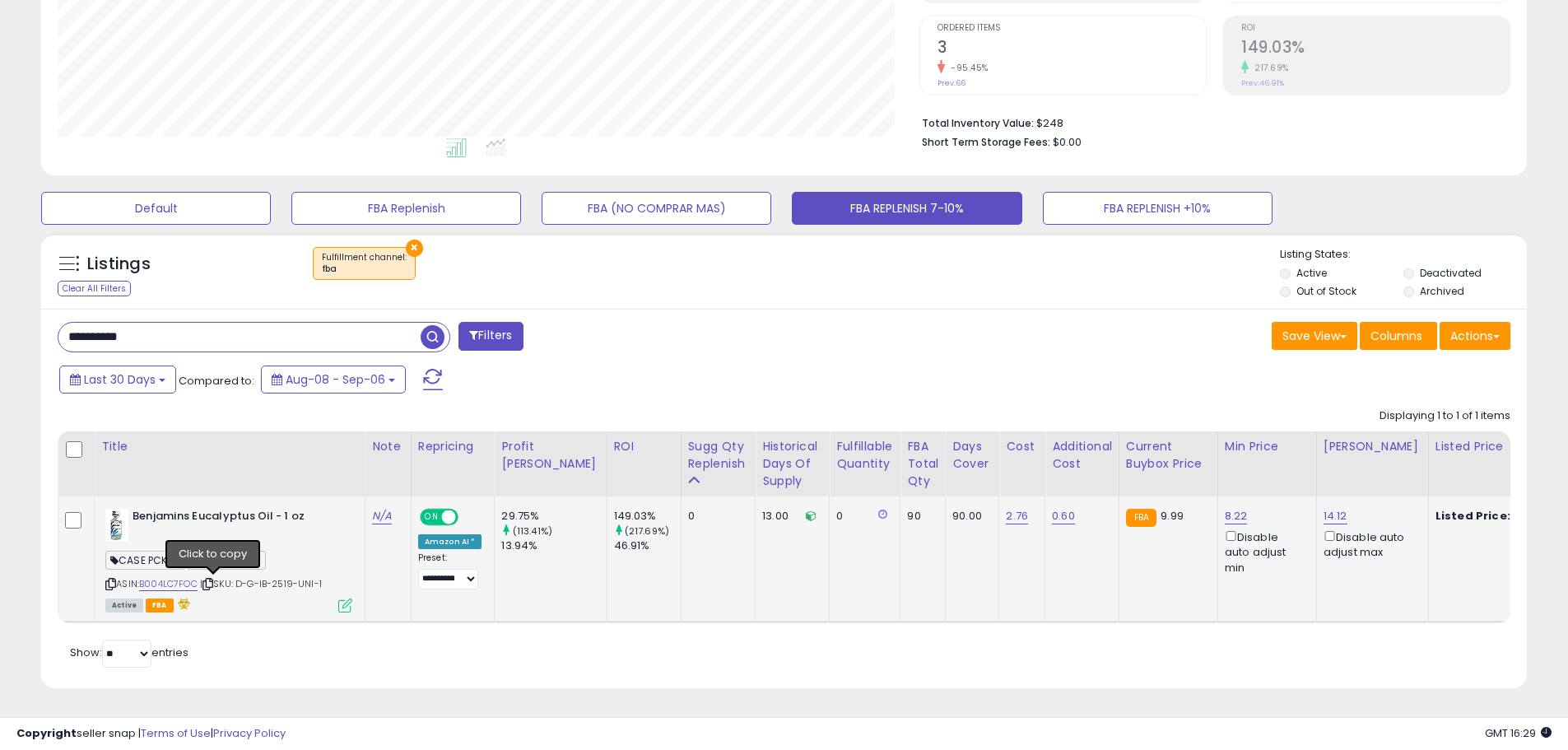
click at [213, 579] on icon at bounding box center [207, 583] width 11 height 9
drag, startPoint x: 143, startPoint y: 325, endPoint x: -21, endPoint y: 302, distance: 165.6
click at [0, 302] on html "Unable to login Retrieving listings data.. has not yet accepted the Terms of Us…" at bounding box center [784, 49] width 1568 height 750
paste input "text"
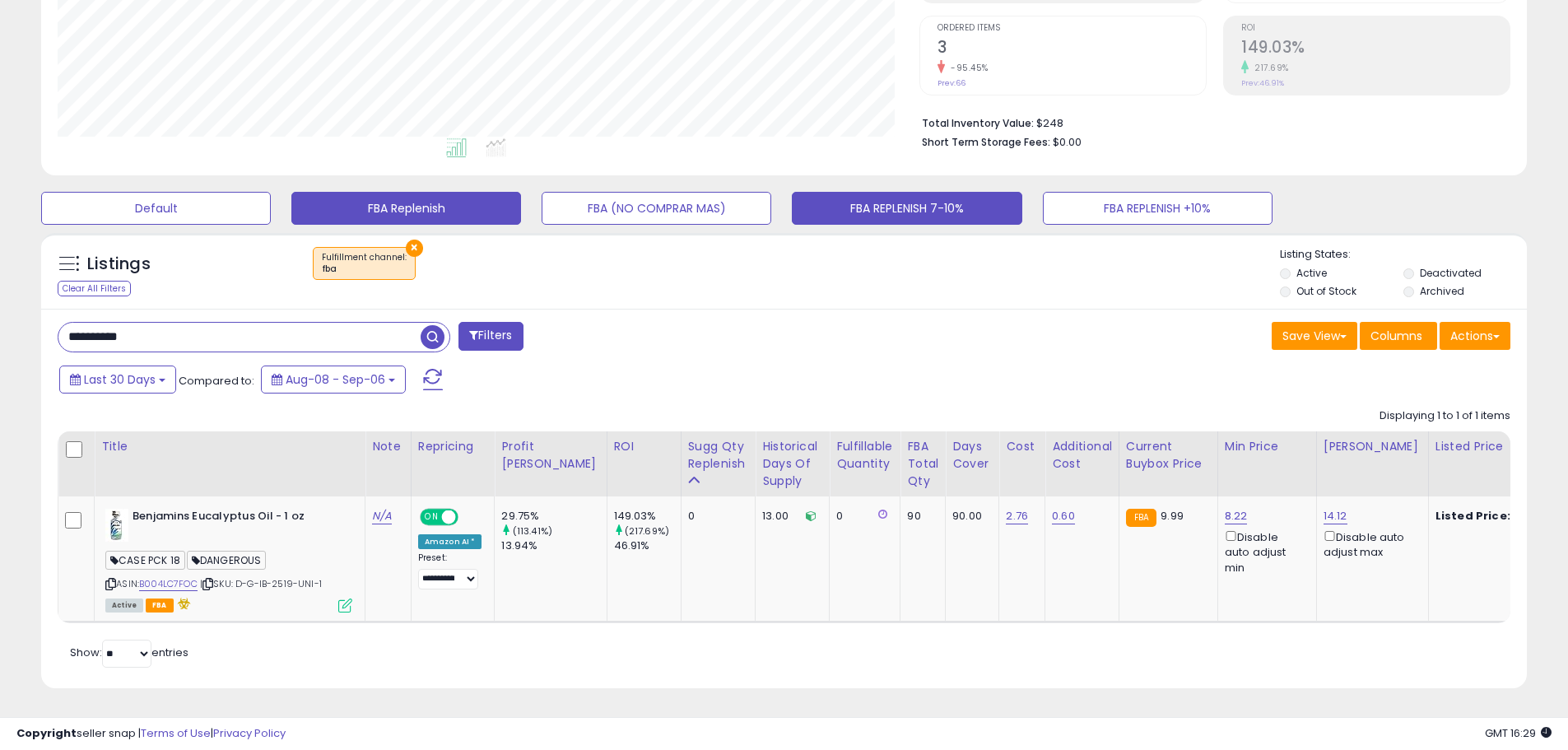
click at [437, 328] on span "button" at bounding box center [433, 337] width 24 height 24
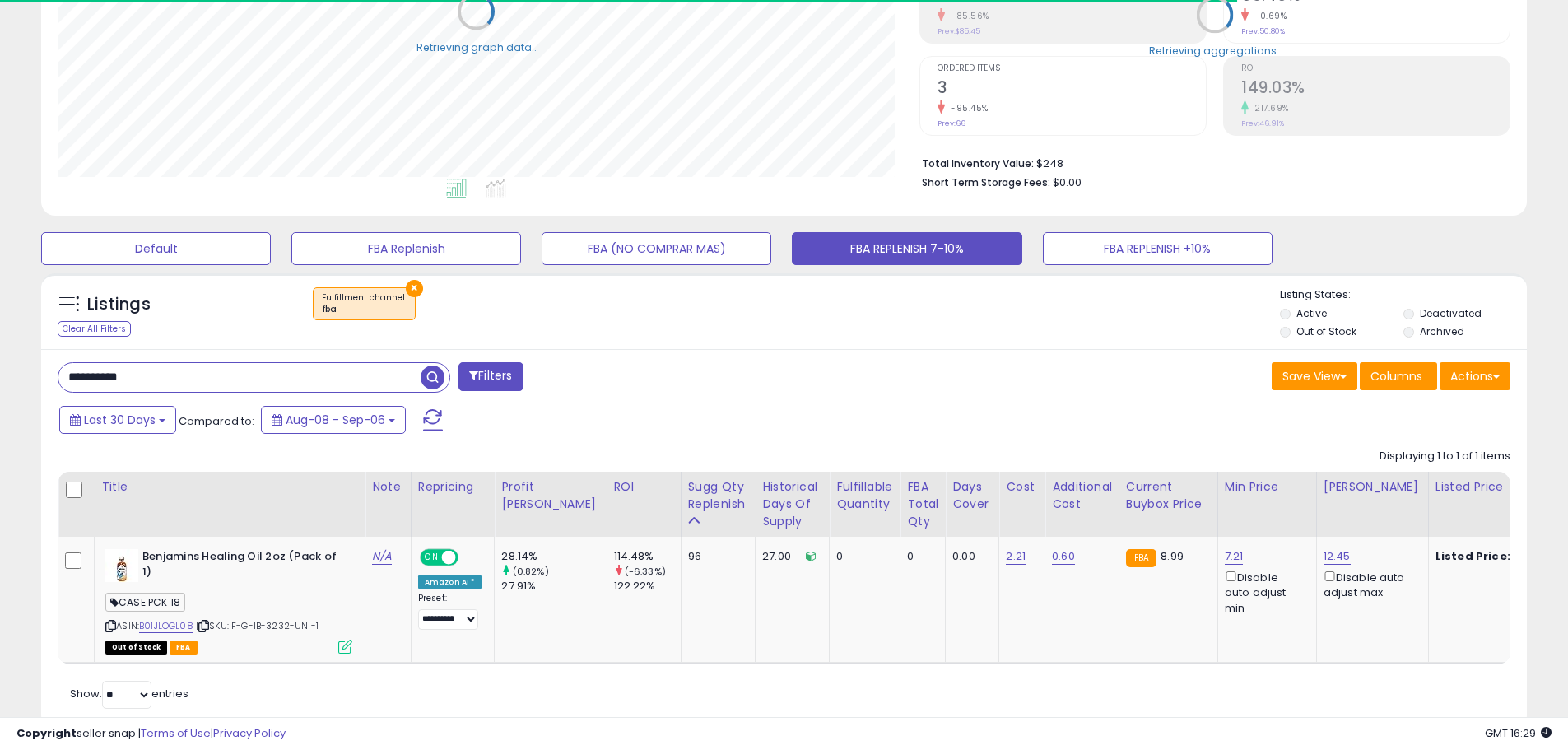
scroll to position [340, 0]
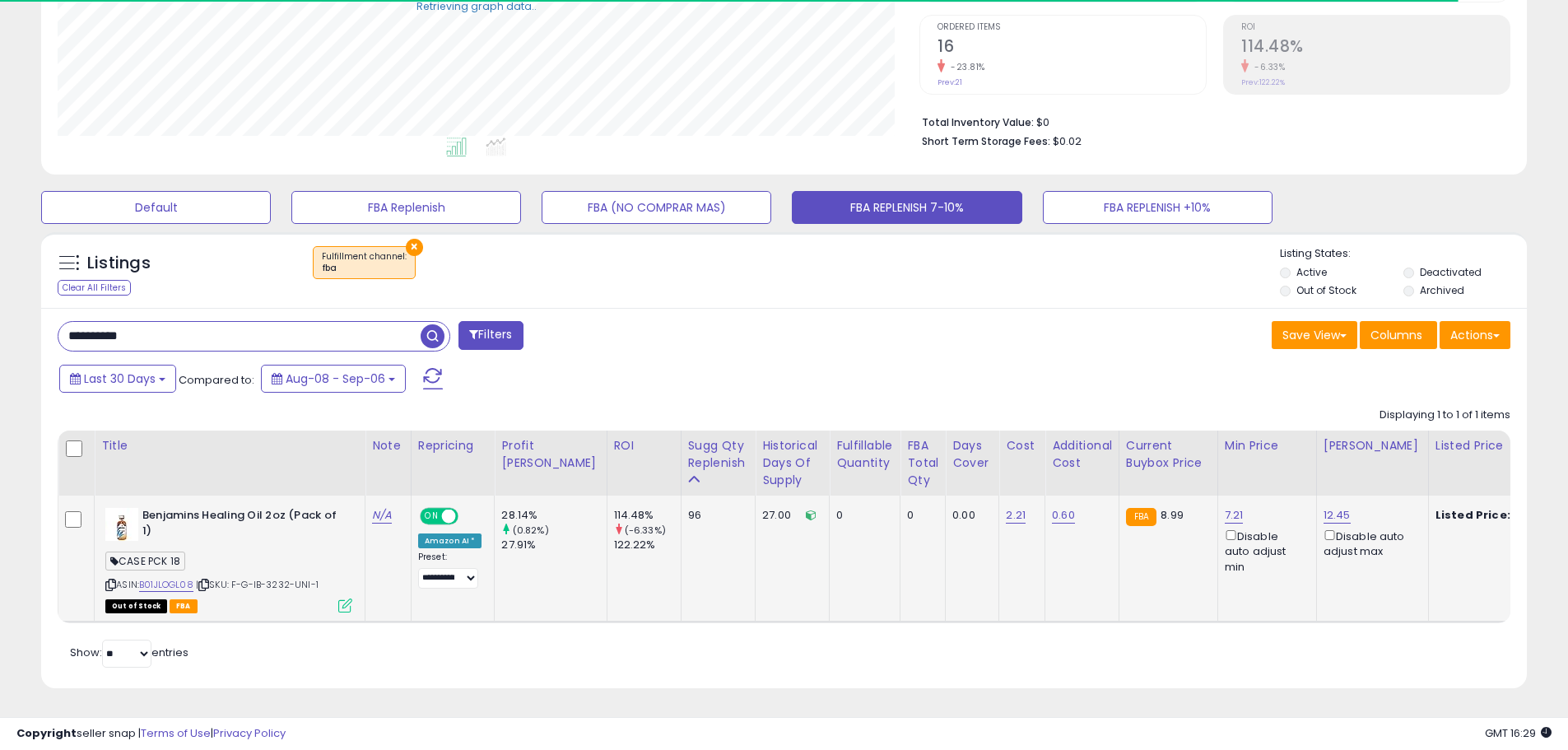
click at [282, 580] on div "ASIN: B01JLOGL08 | SKU: F-G-IB-3232-UNI-1 Out of Stock FBA" at bounding box center [228, 560] width 247 height 103
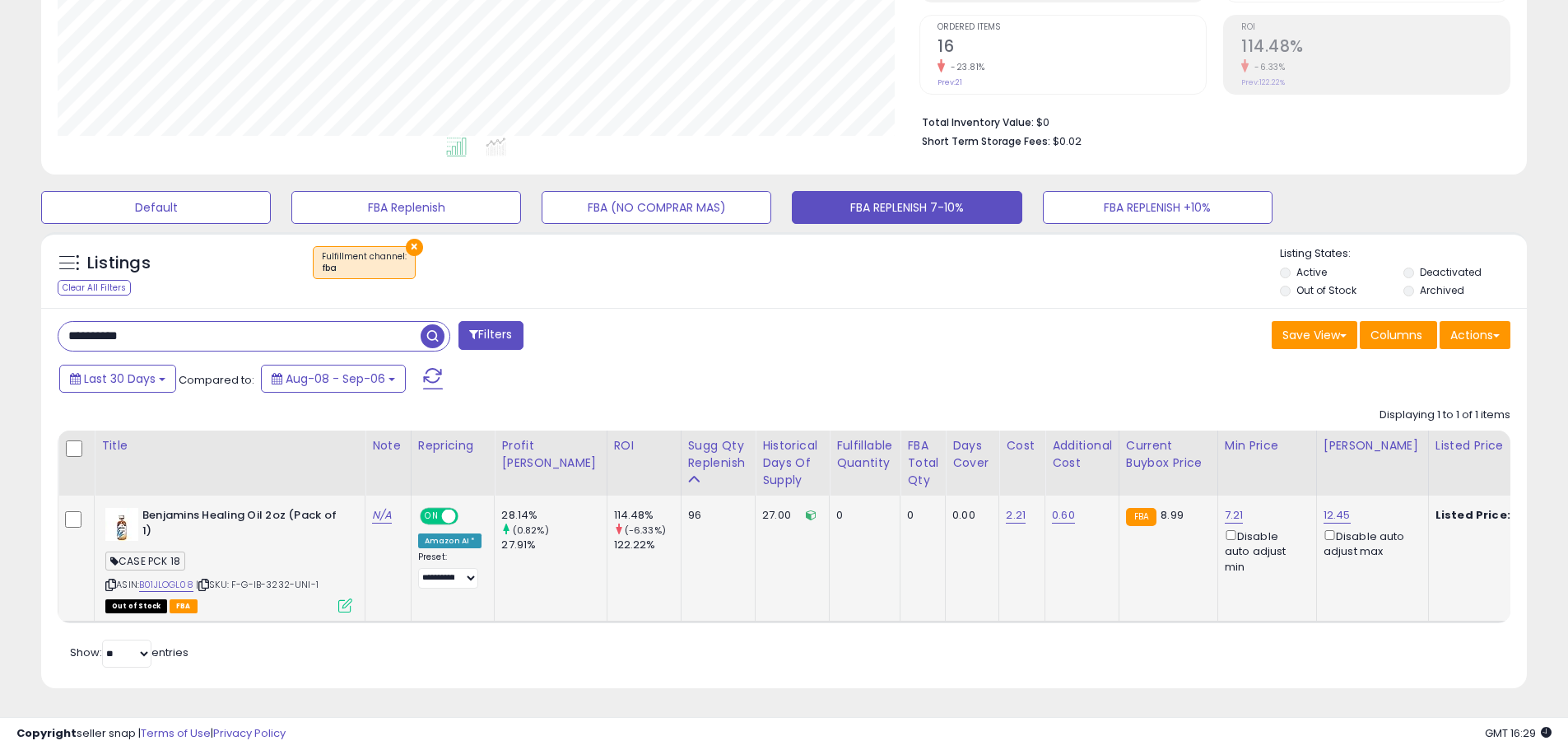
scroll to position [337, 862]
click at [279, 577] on span "| SKU: F-G-IB-3232-UNI-1" at bounding box center [257, 583] width 123 height 13
copy span "3232"
click at [206, 580] on icon at bounding box center [203, 584] width 11 height 9
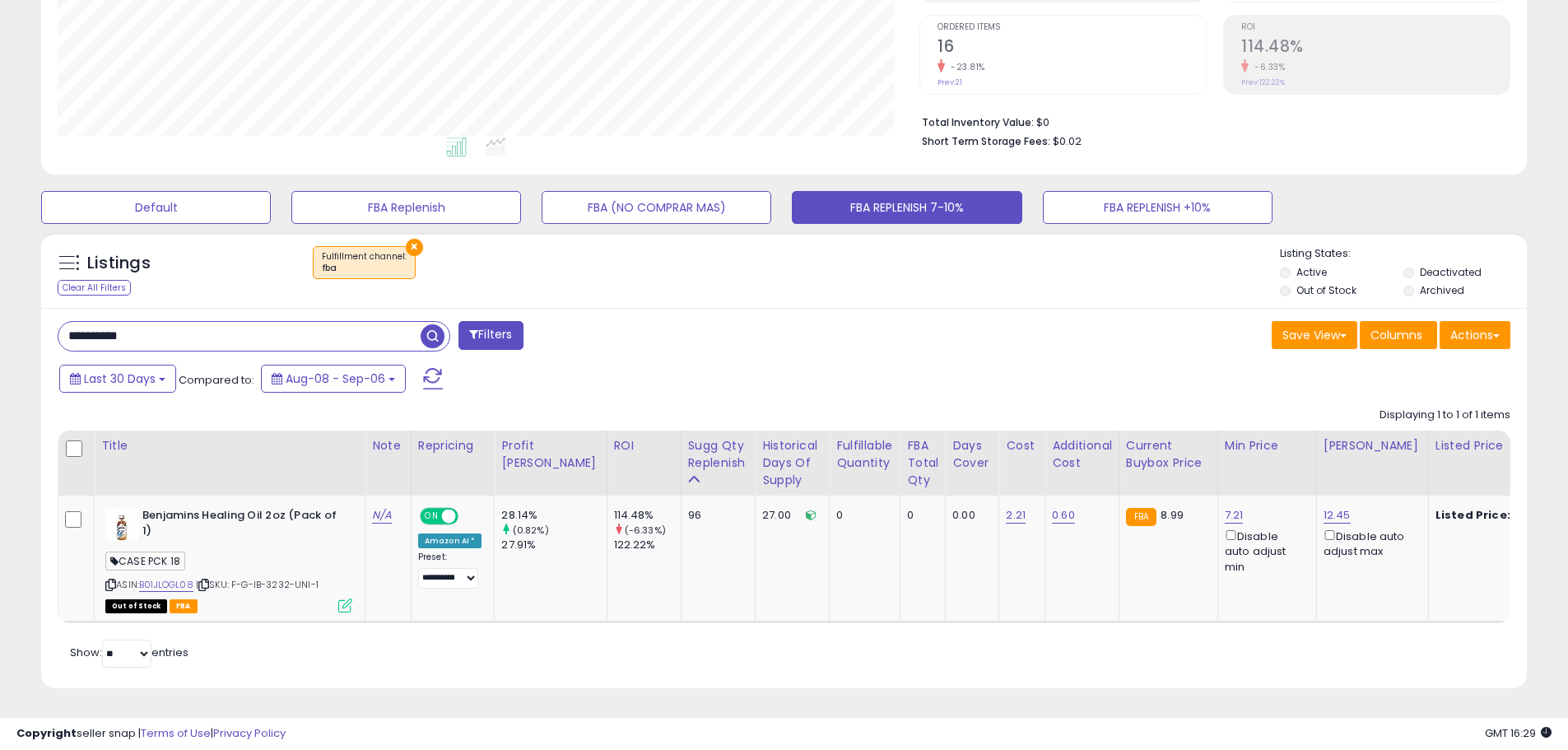
paste input "text"
drag, startPoint x: 154, startPoint y: 325, endPoint x: 41, endPoint y: 318, distance: 113.2
click at [37, 318] on div "Listings Clear All Filters × Fulfillment channel : fba Active" at bounding box center [784, 466] width 1510 height 485
type input "**********"
click at [431, 330] on span "button" at bounding box center [433, 336] width 24 height 24
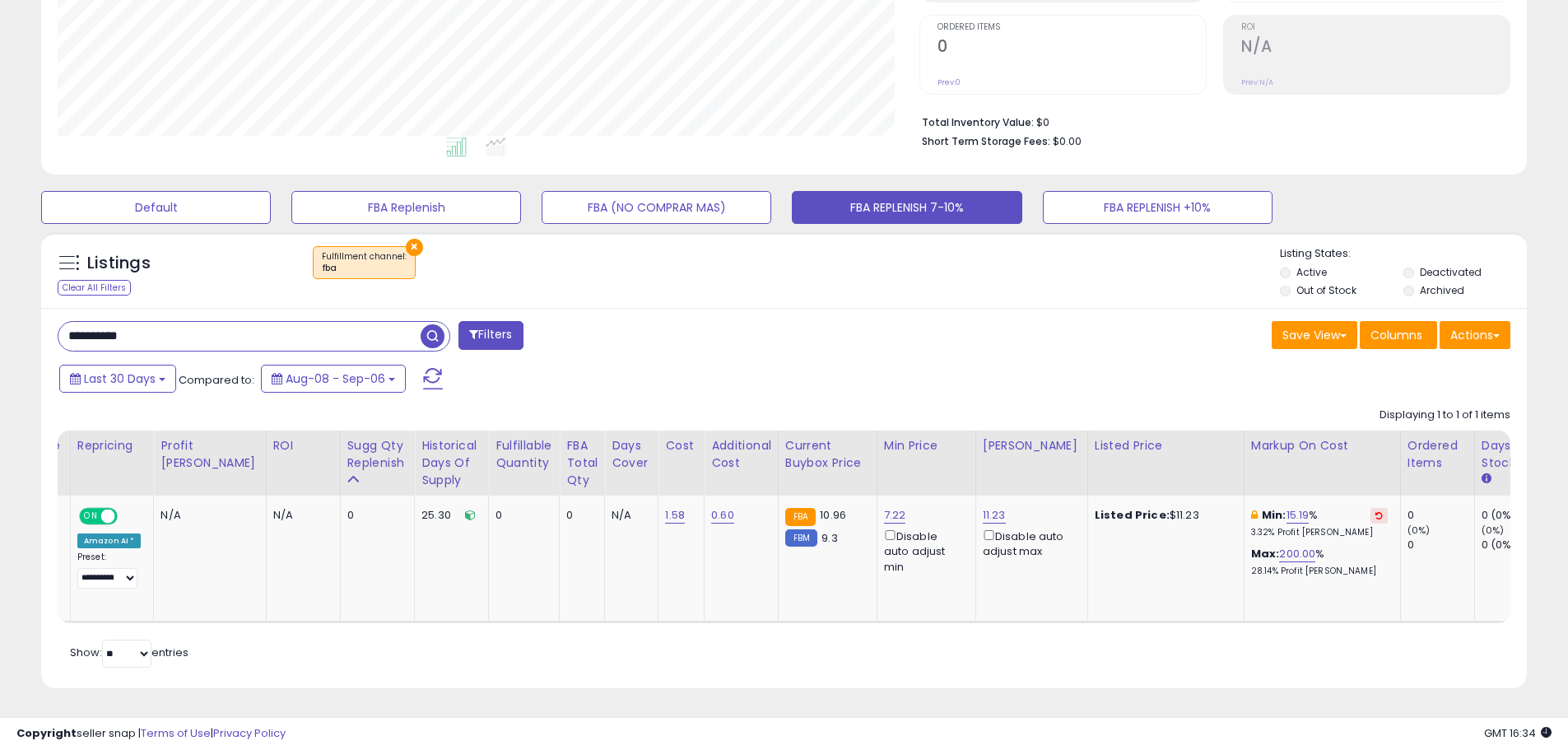
scroll to position [0, 0]
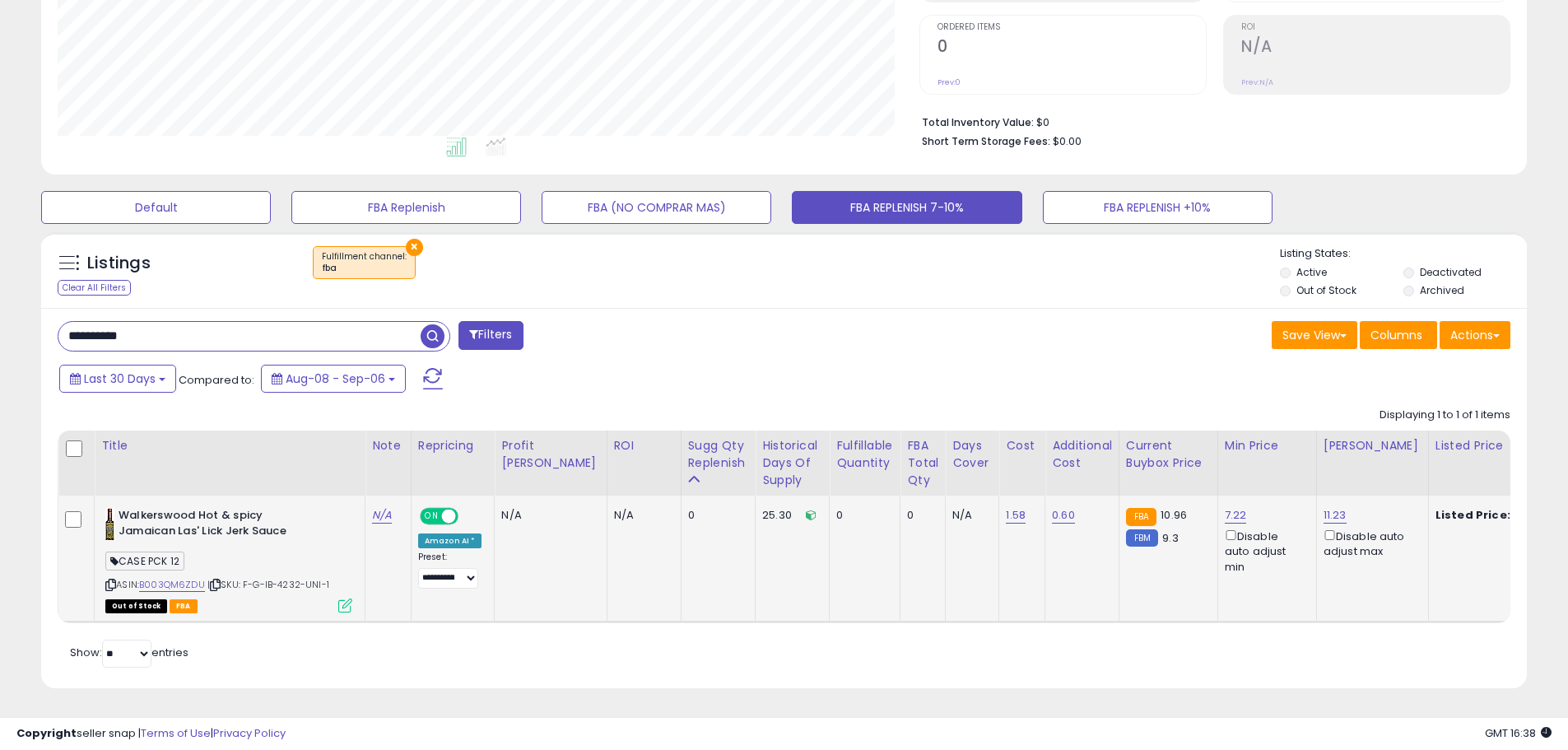
click at [219, 580] on icon at bounding box center [215, 584] width 11 height 9
